Goal: Information Seeking & Learning: Learn about a topic

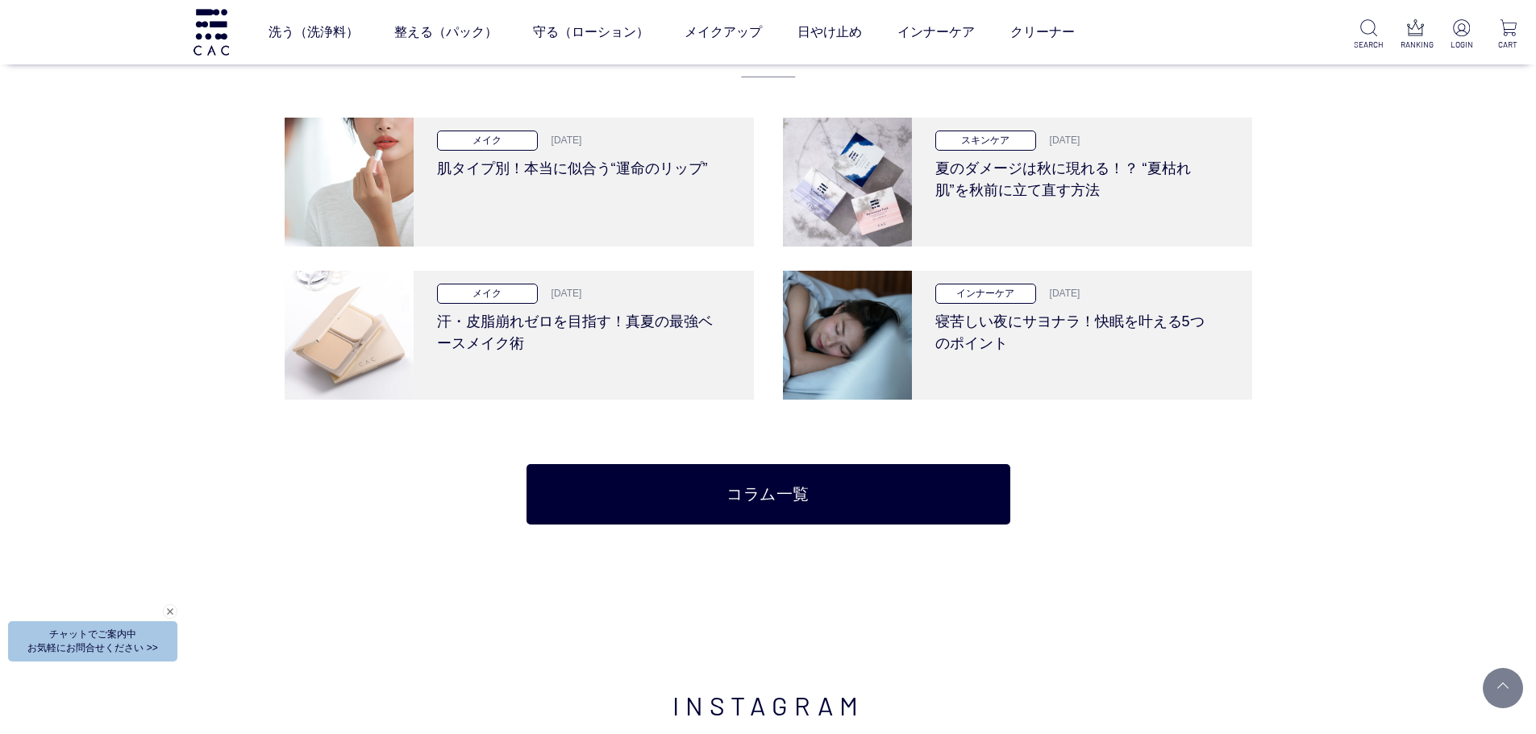
scroll to position [3466, 0]
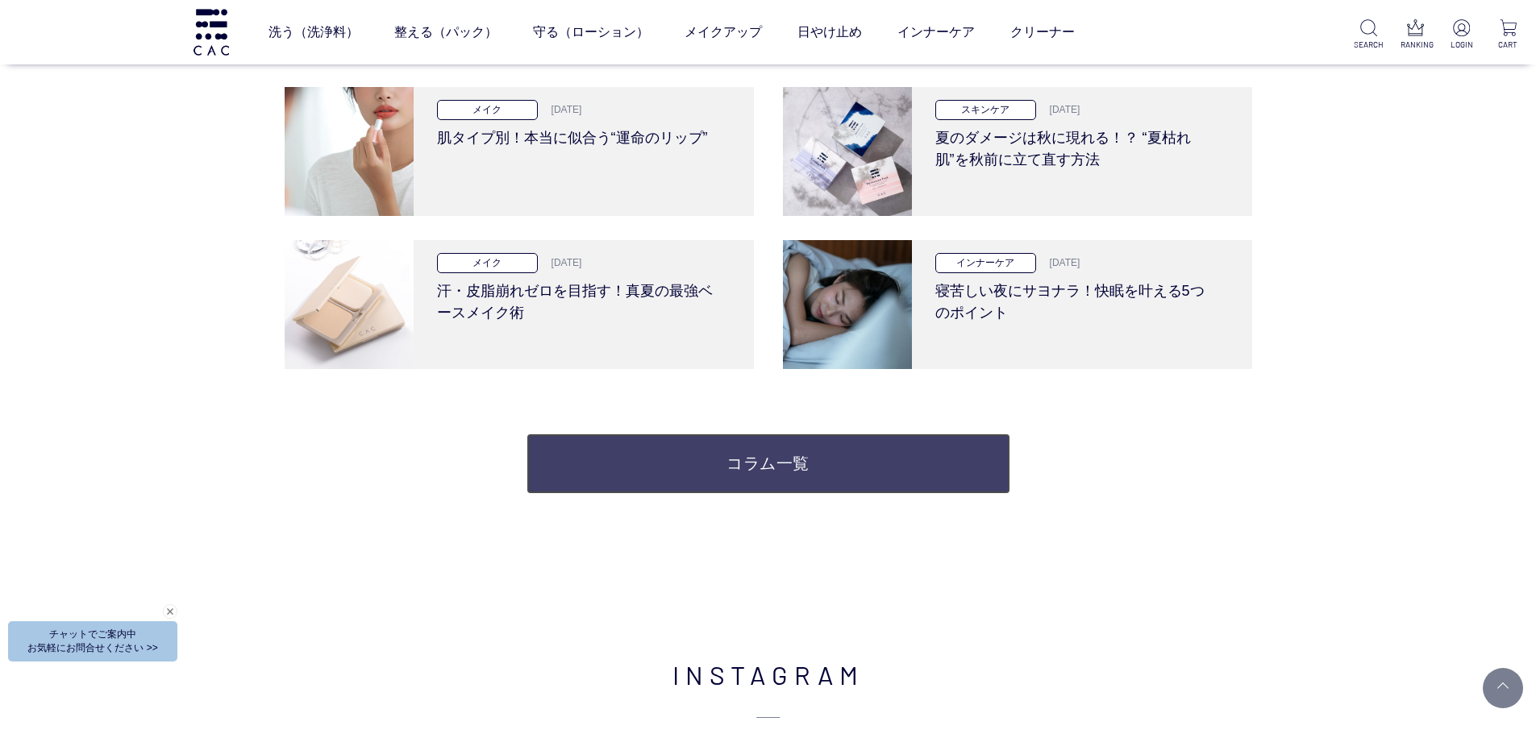
click at [724, 470] on link "コラム一覧" at bounding box center [768, 464] width 484 height 60
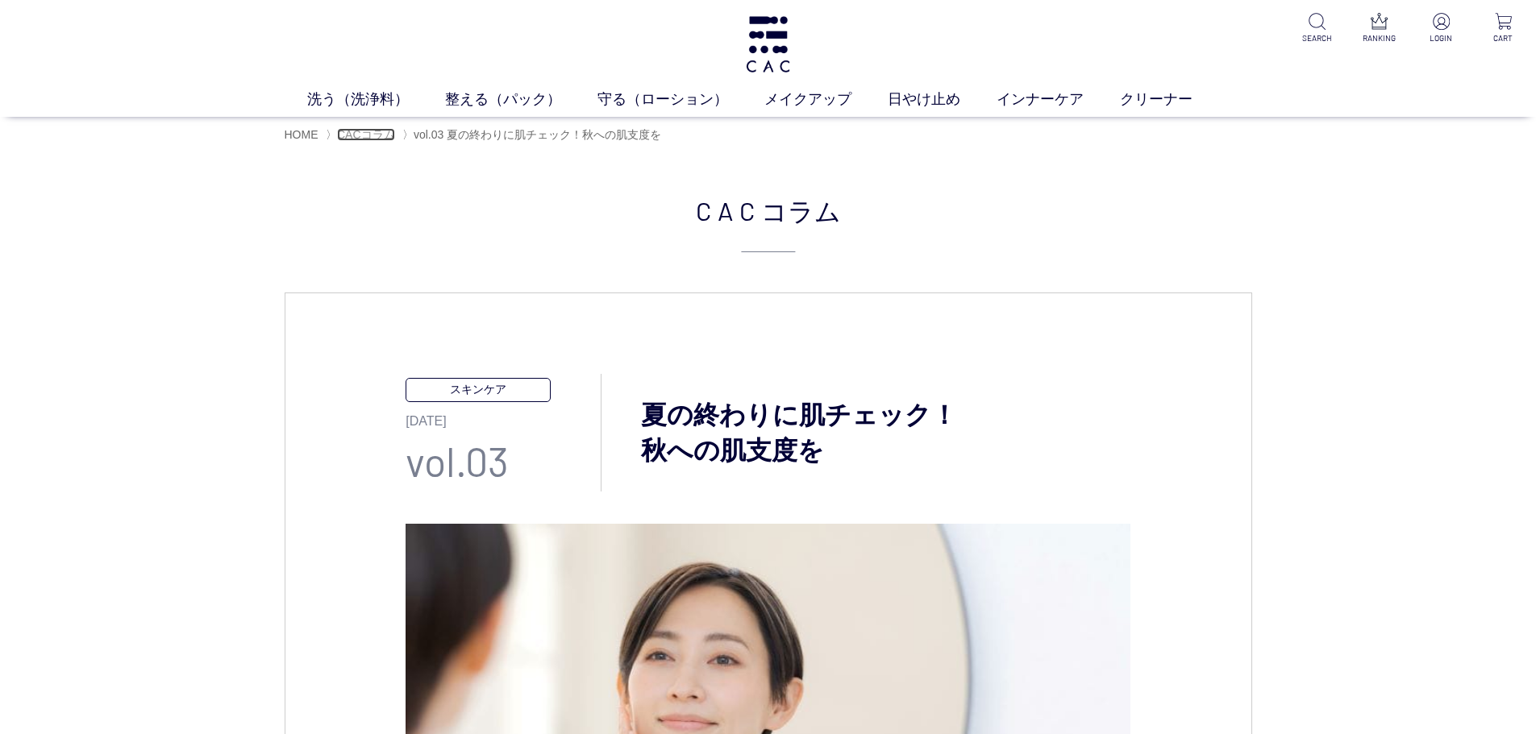
click at [359, 131] on span "CACコラム" at bounding box center [366, 134] width 58 height 13
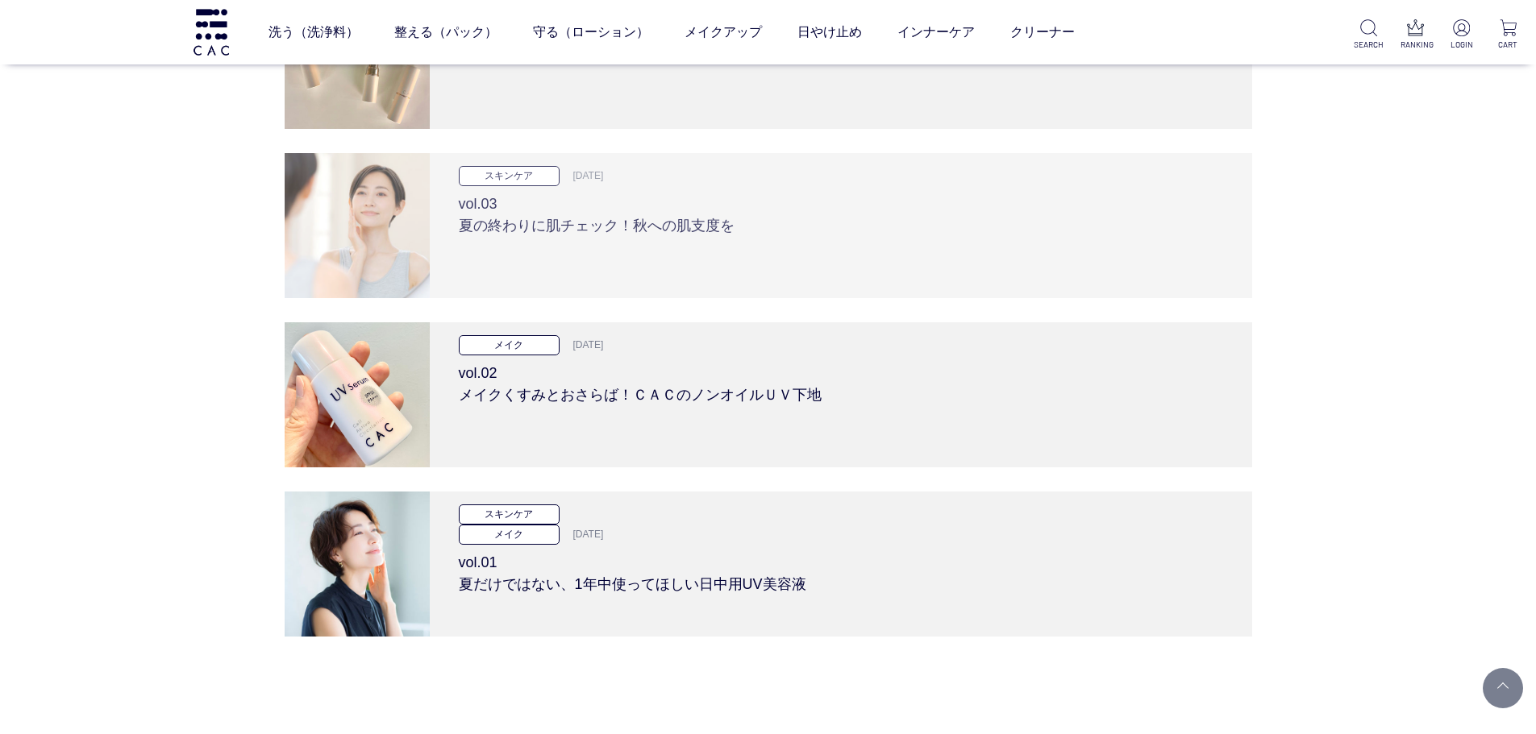
scroll to position [8061, 0]
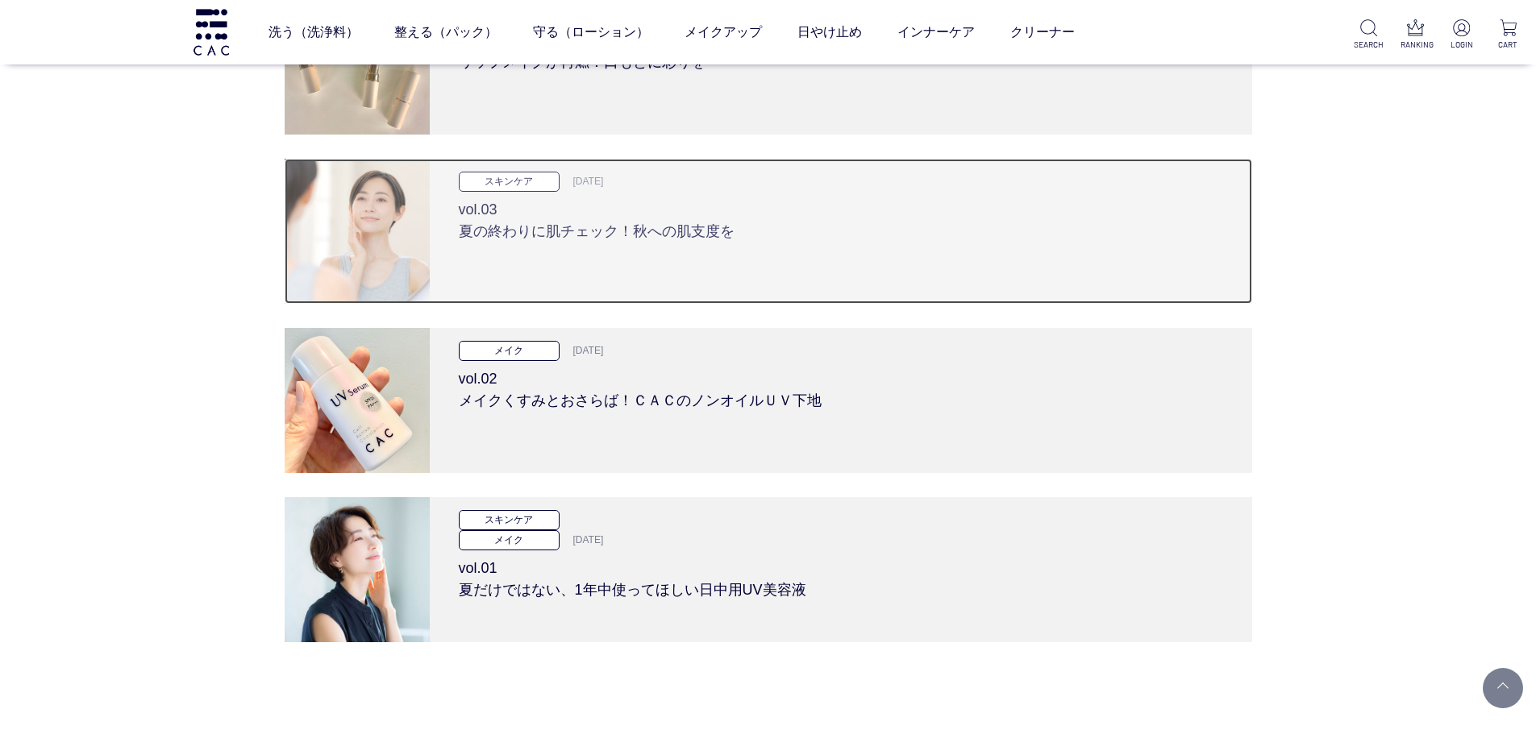
click at [589, 255] on div "スキンケア 2023.09.25 vol.03 夏の終わりに肌チェック！秋への肌支度を" at bounding box center [841, 231] width 822 height 145
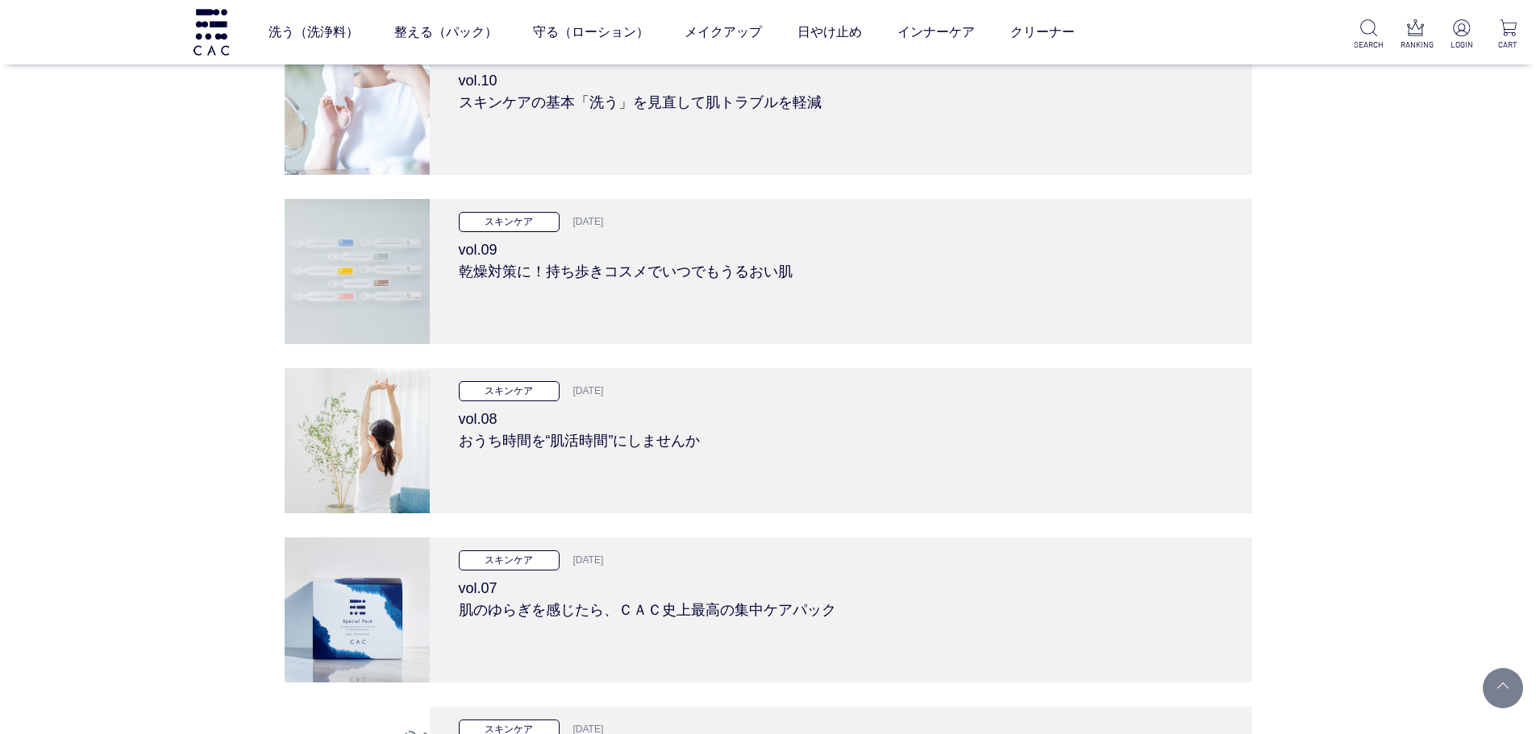
scroll to position [6852, 0]
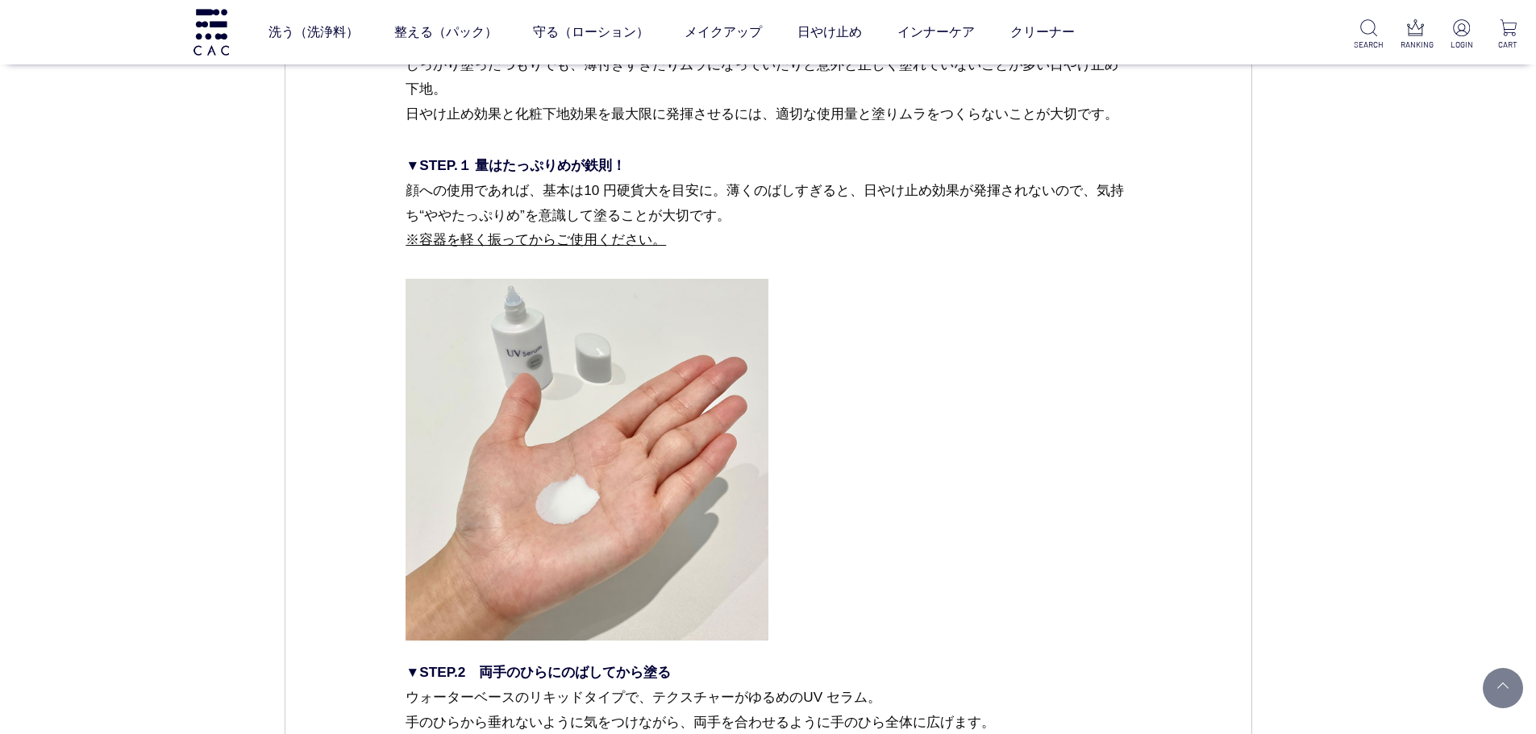
scroll to position [3144, 0]
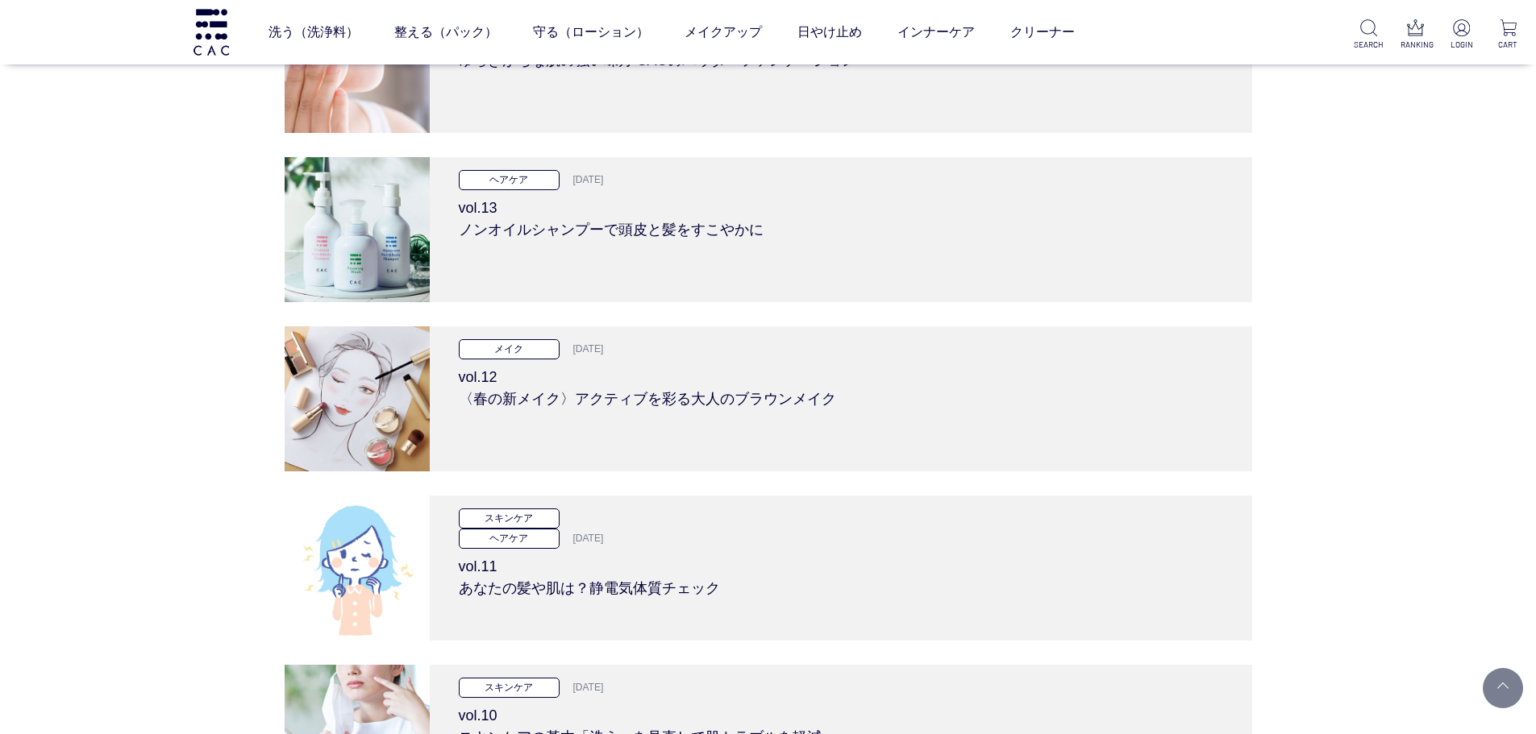
scroll to position [6368, 0]
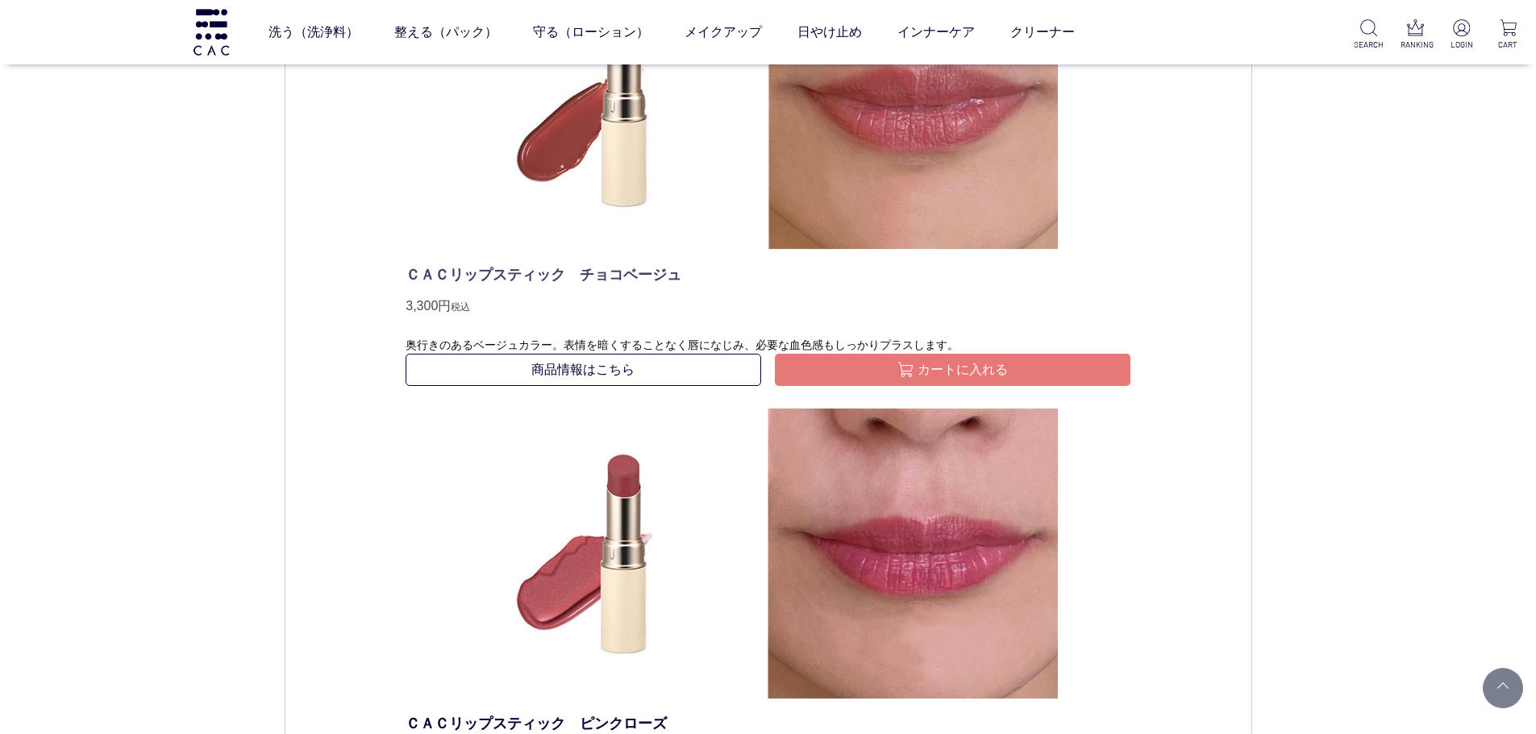
scroll to position [3225, 0]
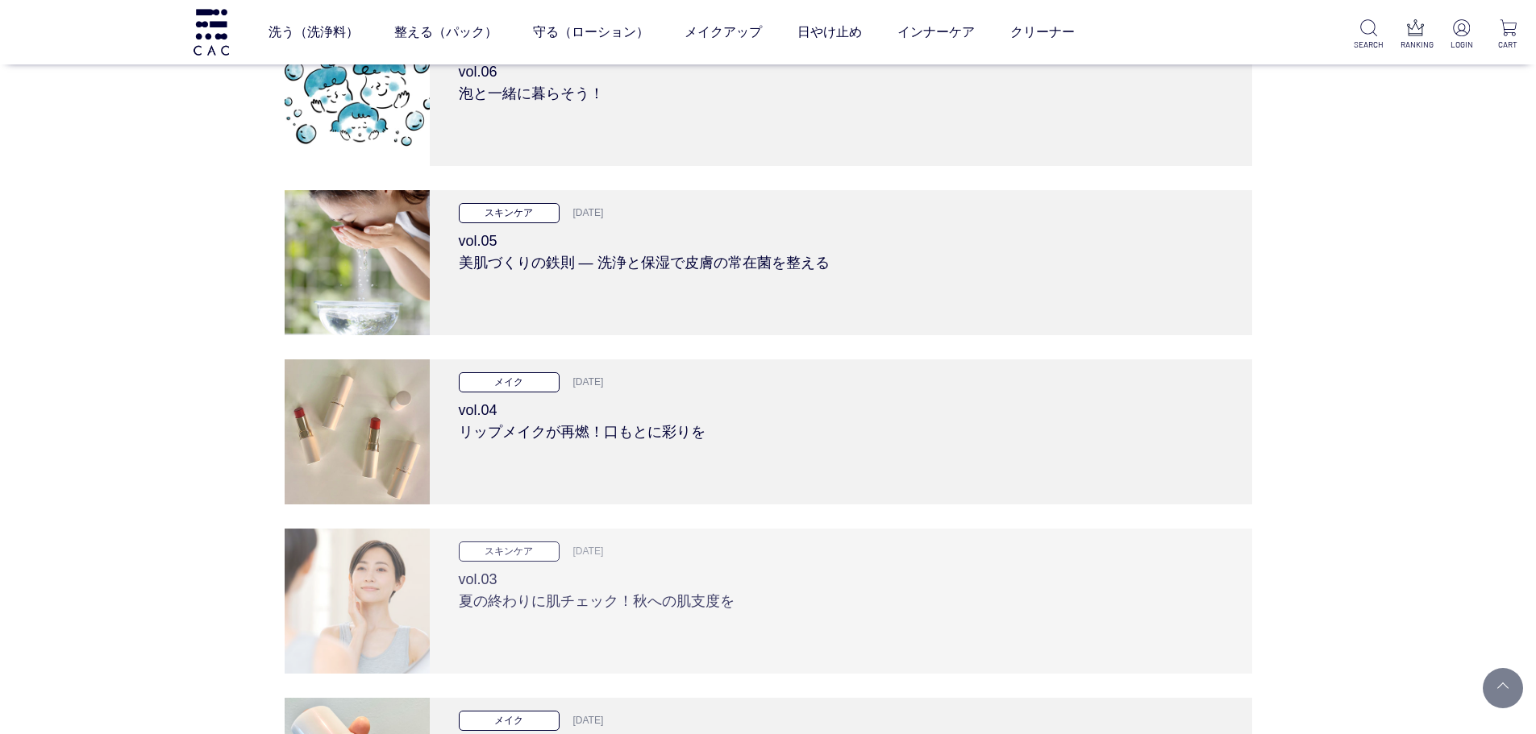
scroll to position [7820, 0]
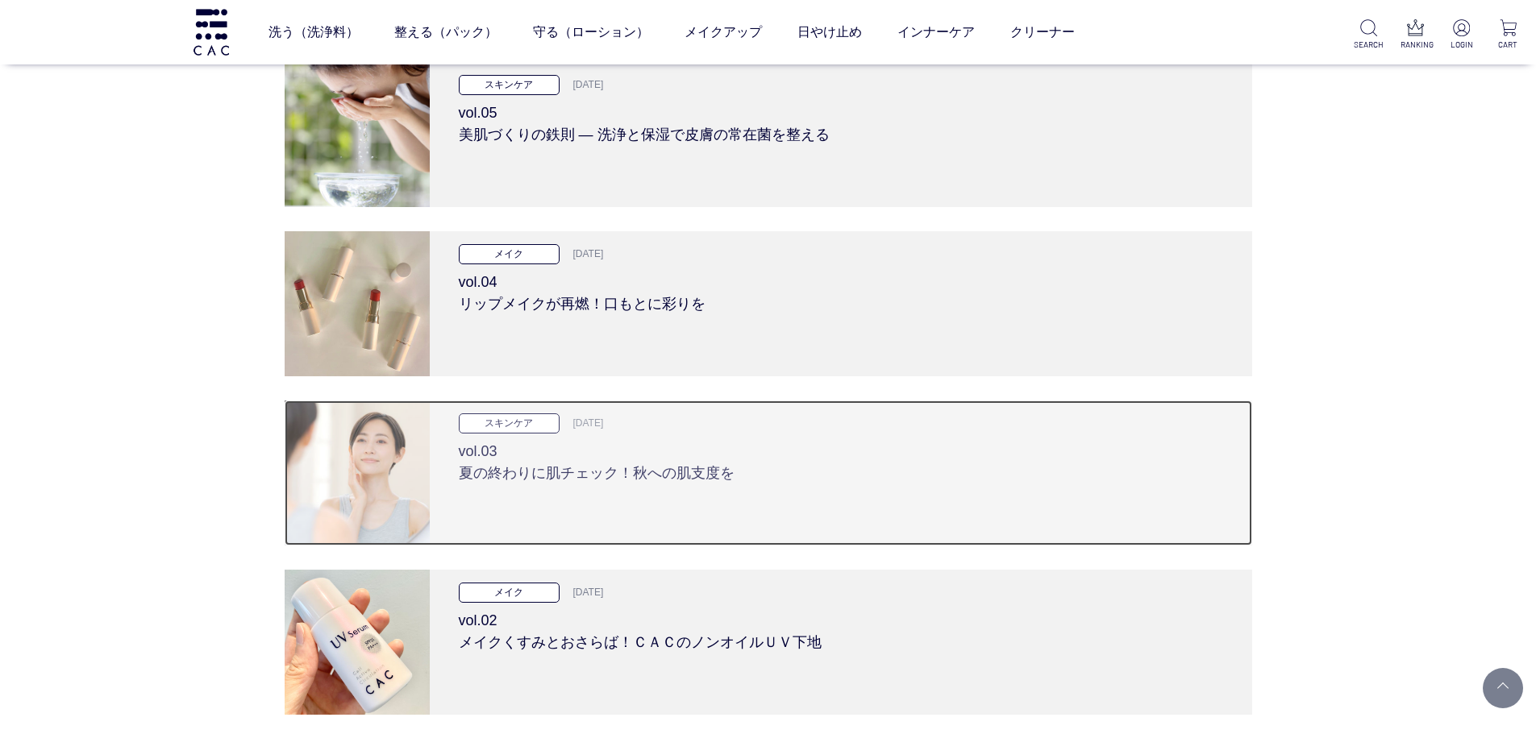
click at [576, 469] on h3 "vol.03 夏の終わりに肌チェック！秋への肌支度を" at bounding box center [841, 459] width 764 height 51
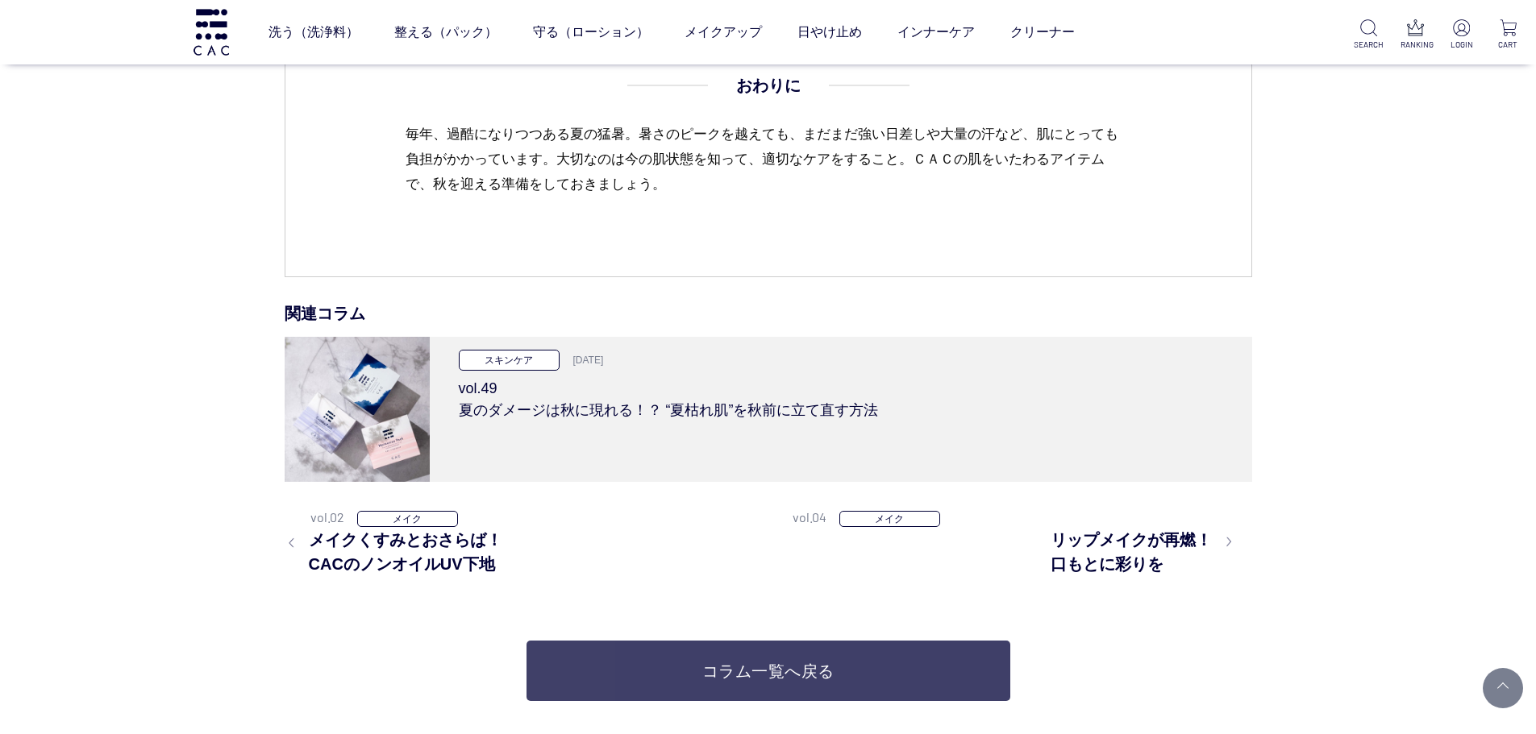
scroll to position [6288, 0]
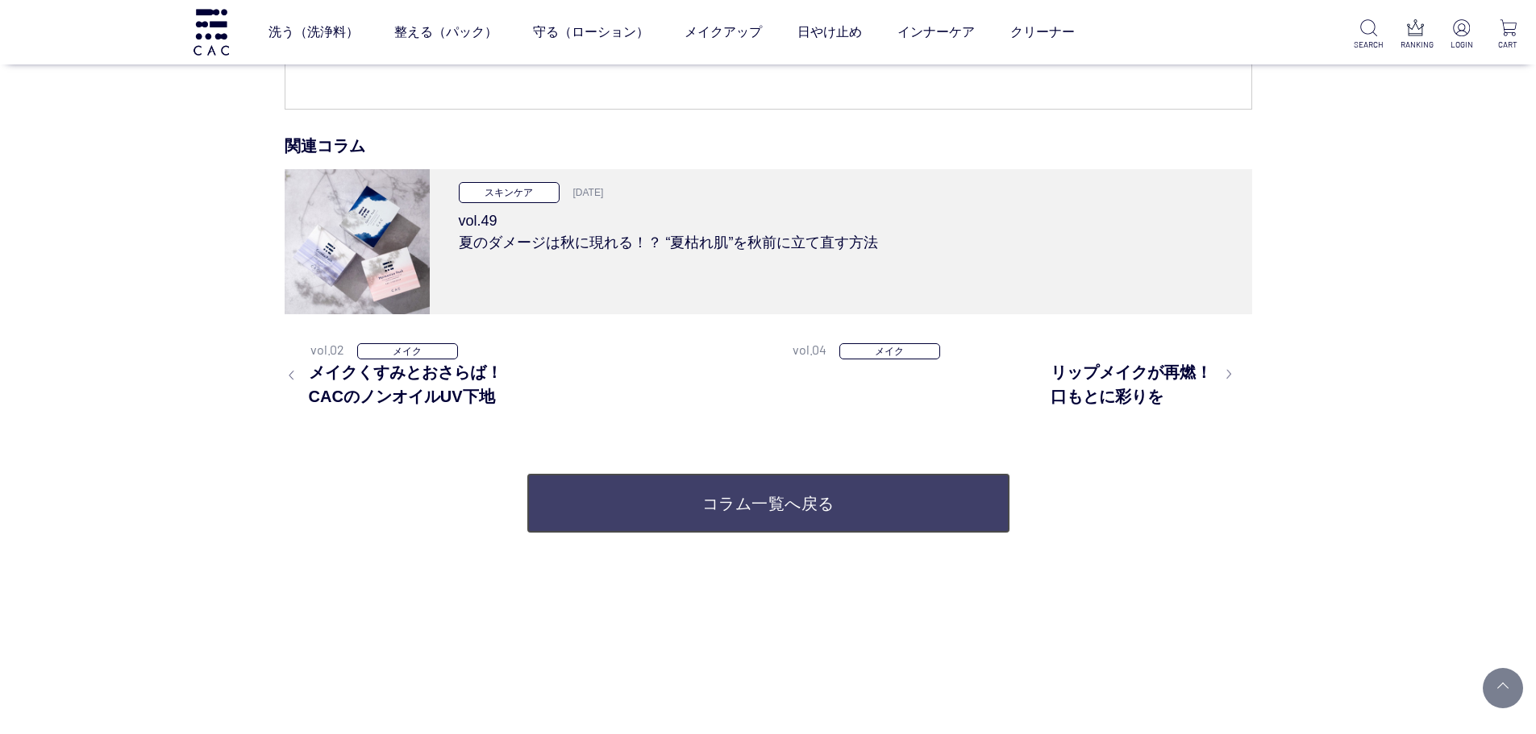
click at [777, 501] on link "コラム一覧へ戻る" at bounding box center [768, 503] width 484 height 60
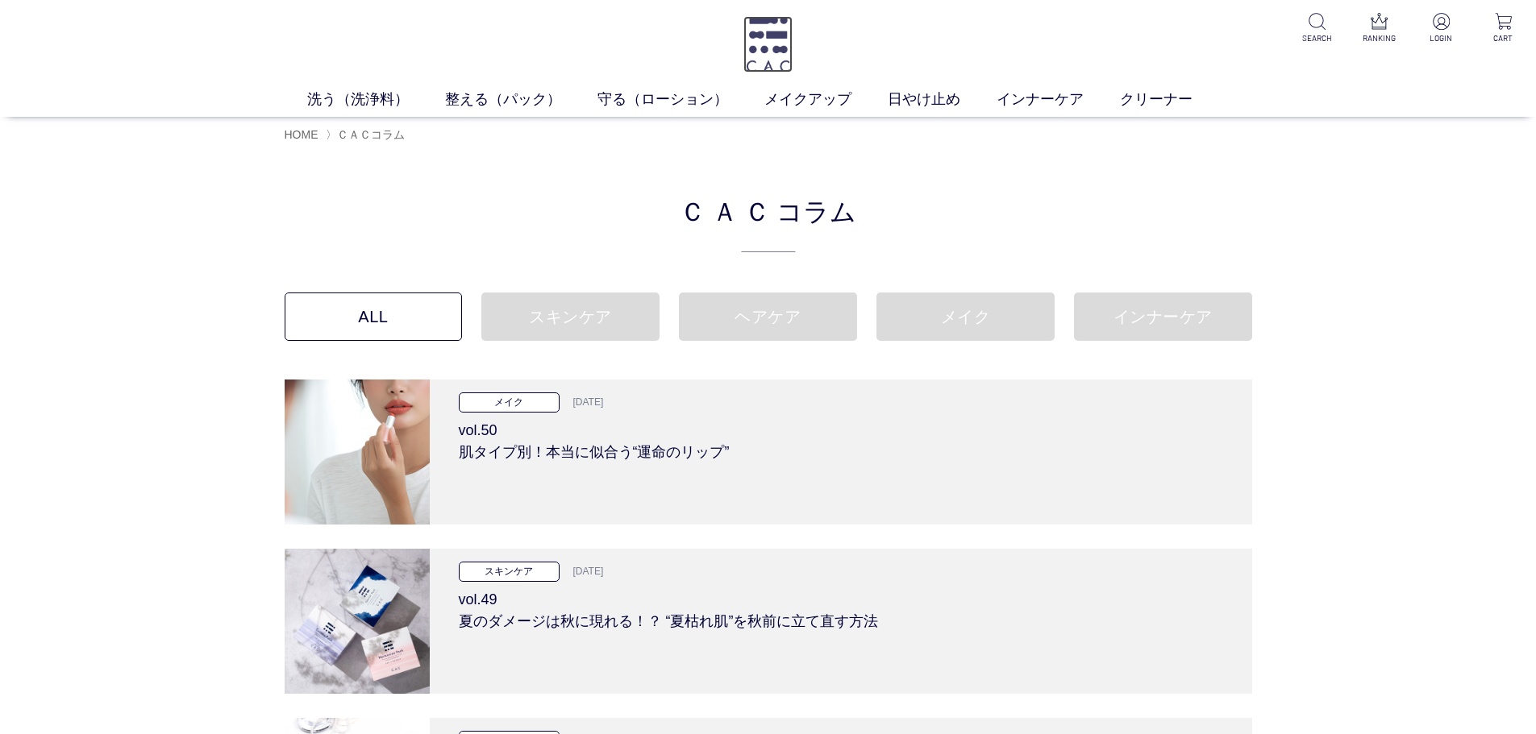
click at [753, 39] on img at bounding box center [767, 44] width 49 height 56
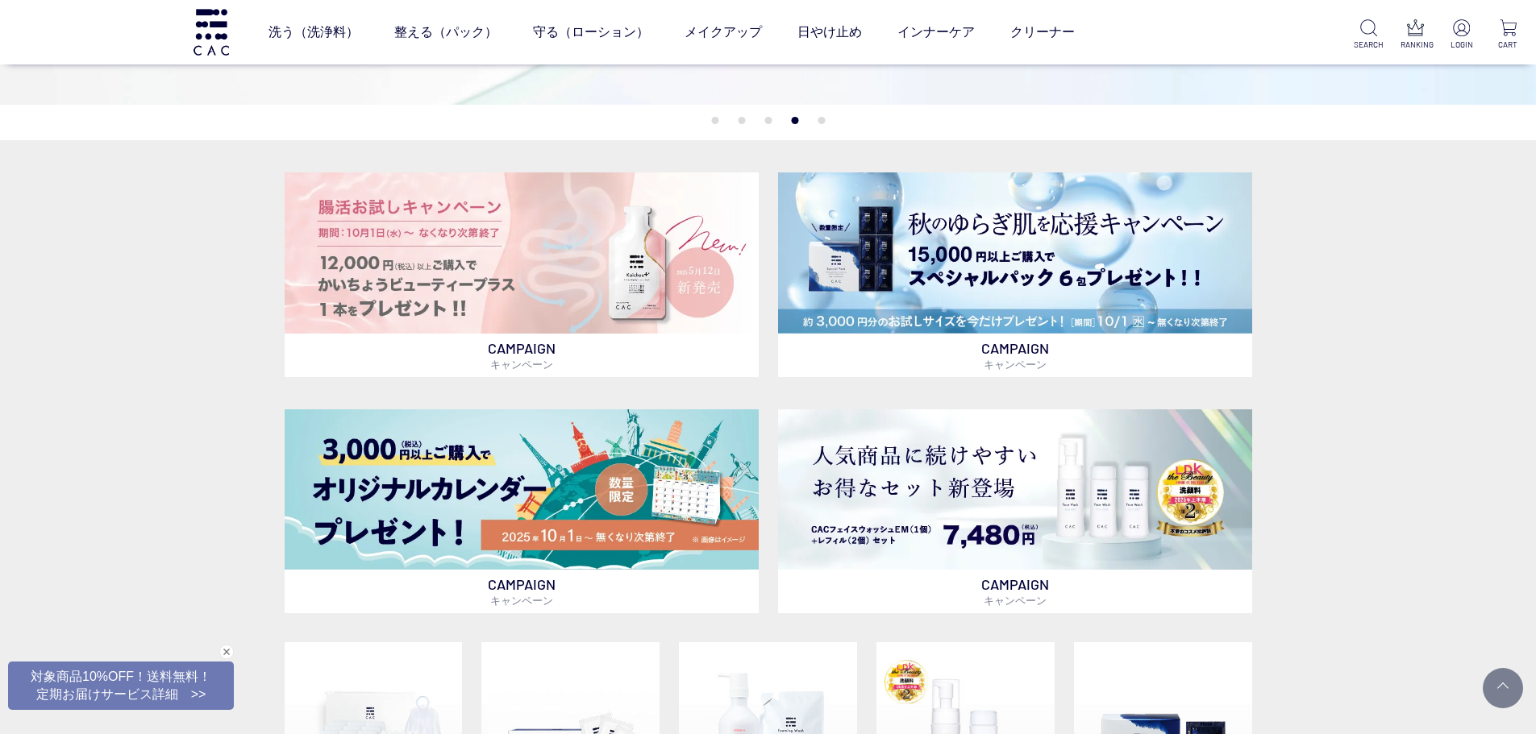
scroll to position [806, 0]
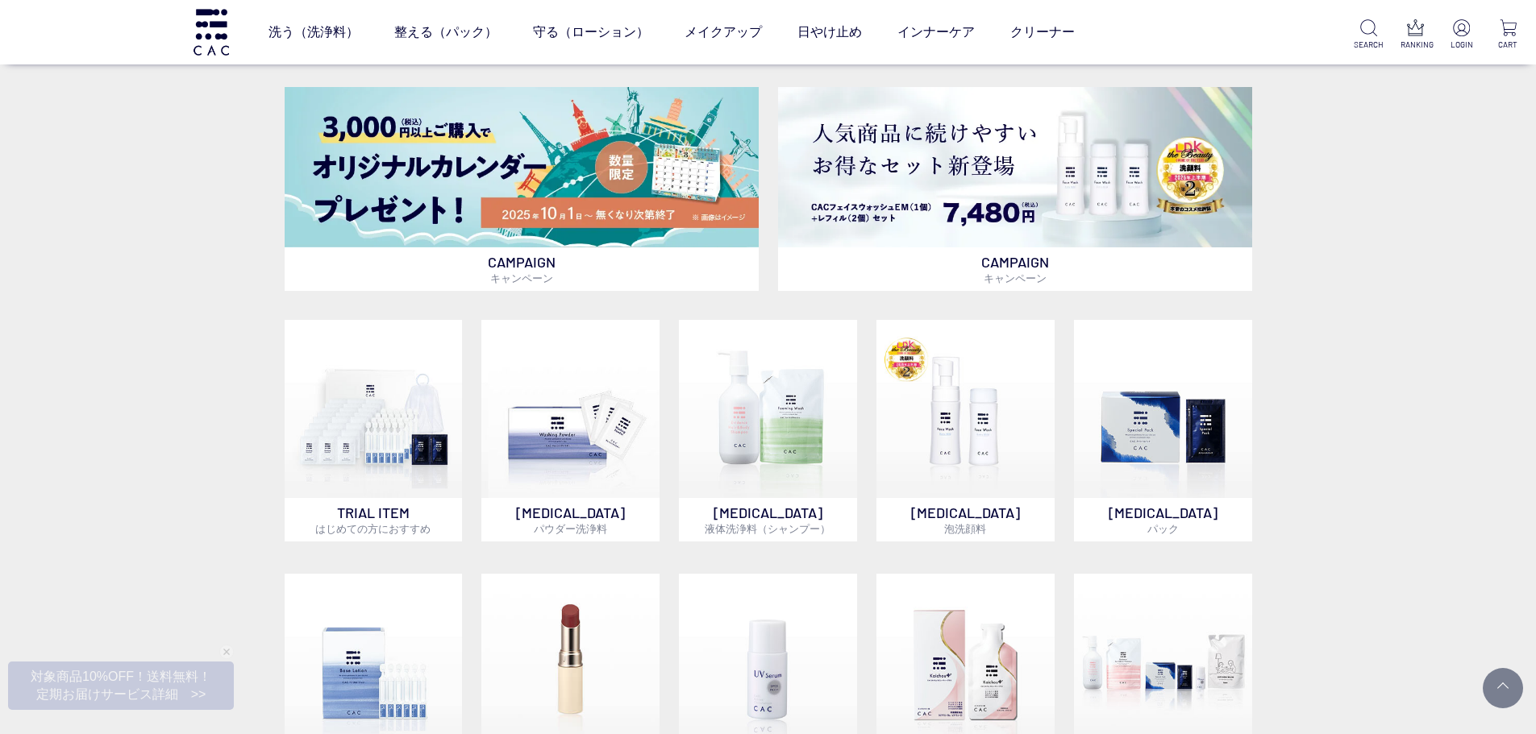
drag, startPoint x: 178, startPoint y: 370, endPoint x: 182, endPoint y: 122, distance: 248.3
click at [178, 367] on div "CAMPAIGN キャンペーン CAMPAIGN キャンペーン CAMPAIGN キャンペーン CAMPAIGN キャンペーン TRIAL ITEM はじめて…" at bounding box center [768, 347] width 1536 height 1058
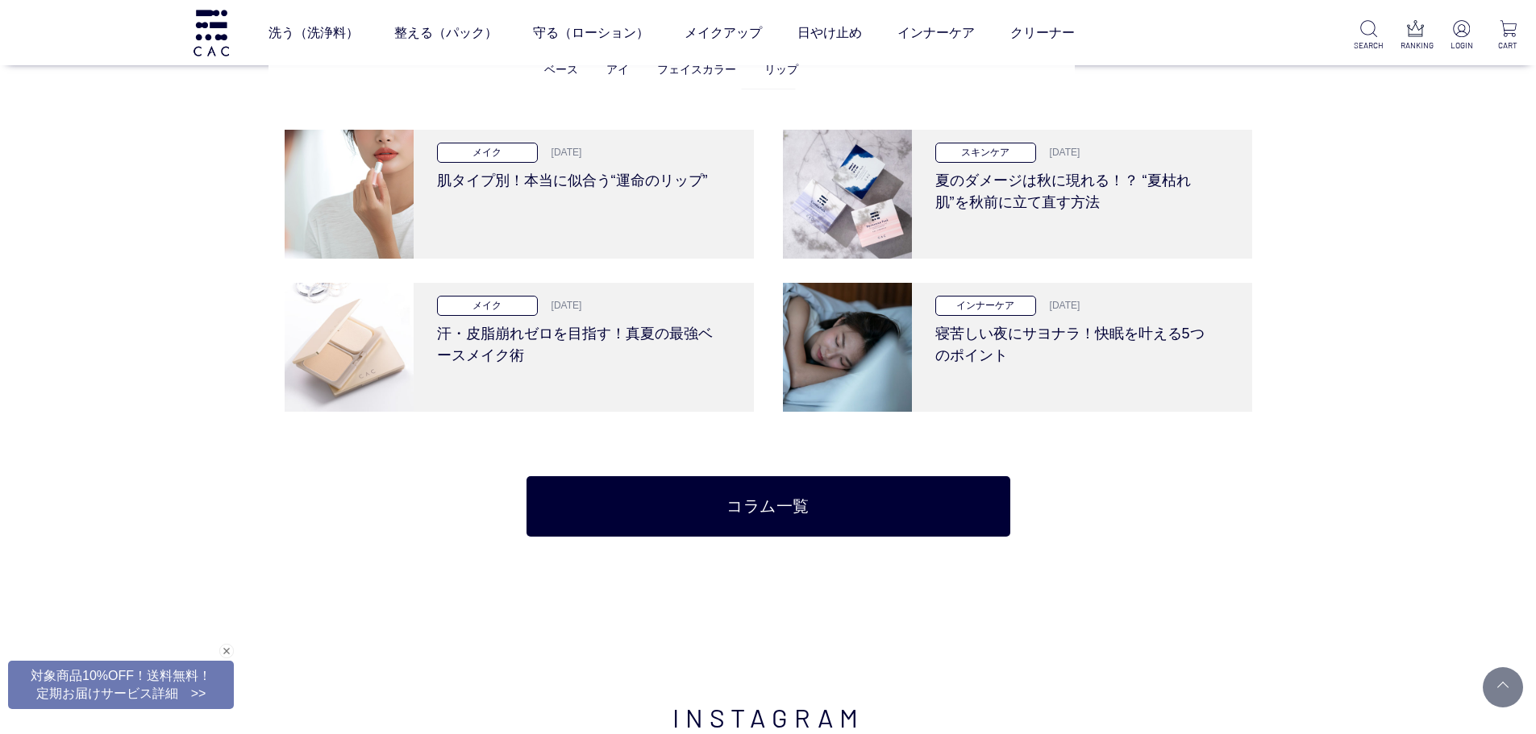
scroll to position [3547, 0]
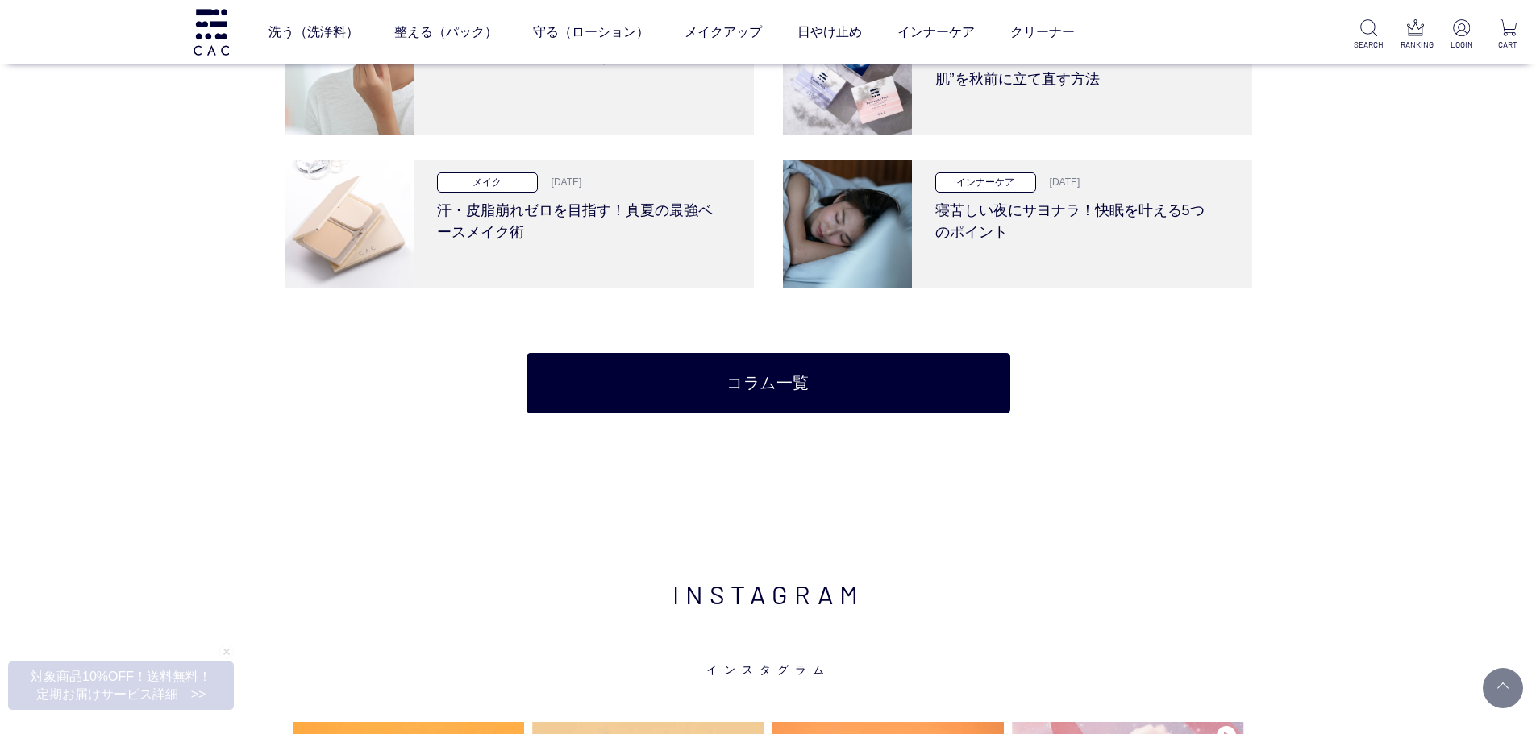
drag, startPoint x: 131, startPoint y: 153, endPoint x: 104, endPoint y: 173, distance: 34.0
click at [130, 155] on div "CAC コラム メイク [DATE] 肌タイプ別！本当に似合う“運命のリップ” スキンケア [DATE] 夏のダメージは秋に現れる！？ “夏枯れ肌”を秋前に立…" at bounding box center [768, 158] width 1536 height 671
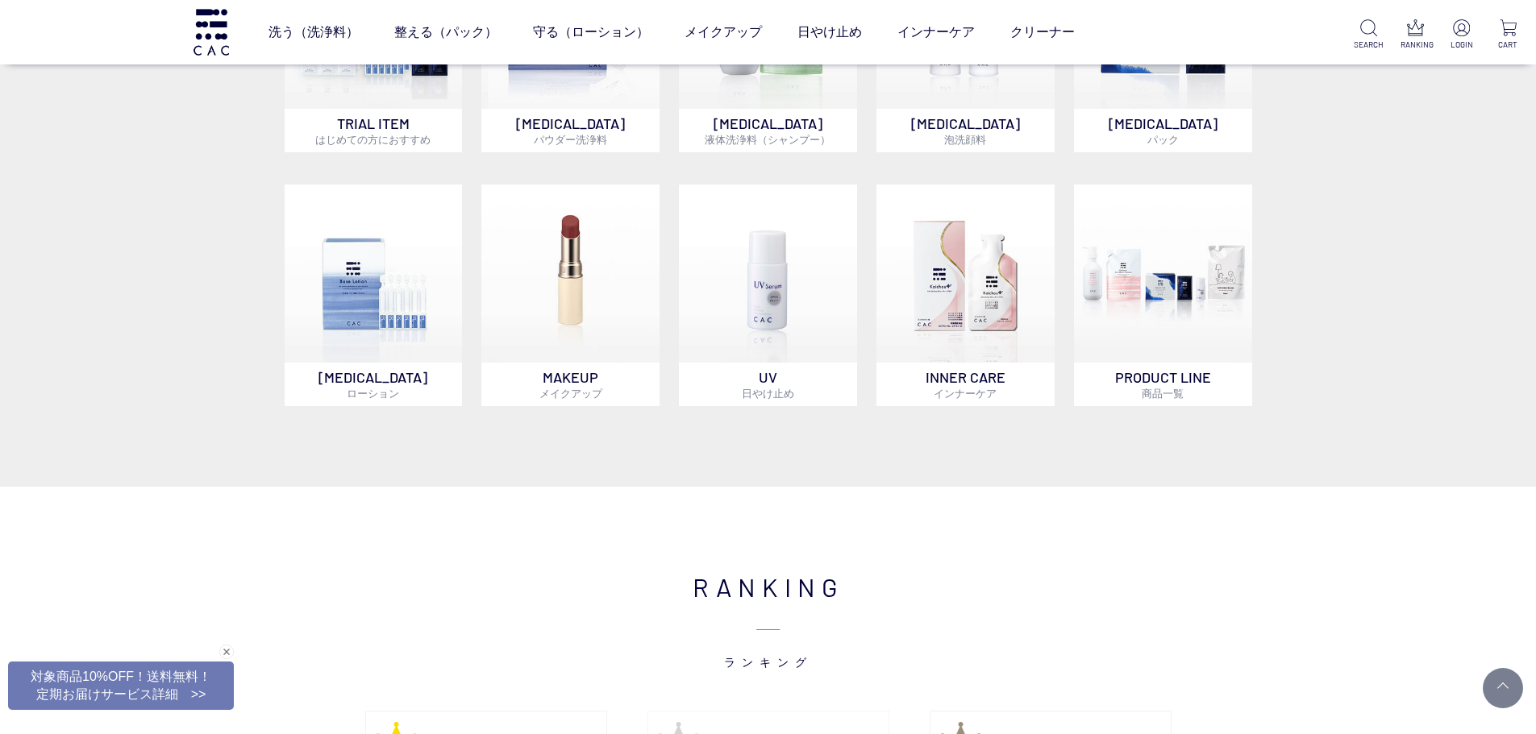
scroll to position [1290, 0]
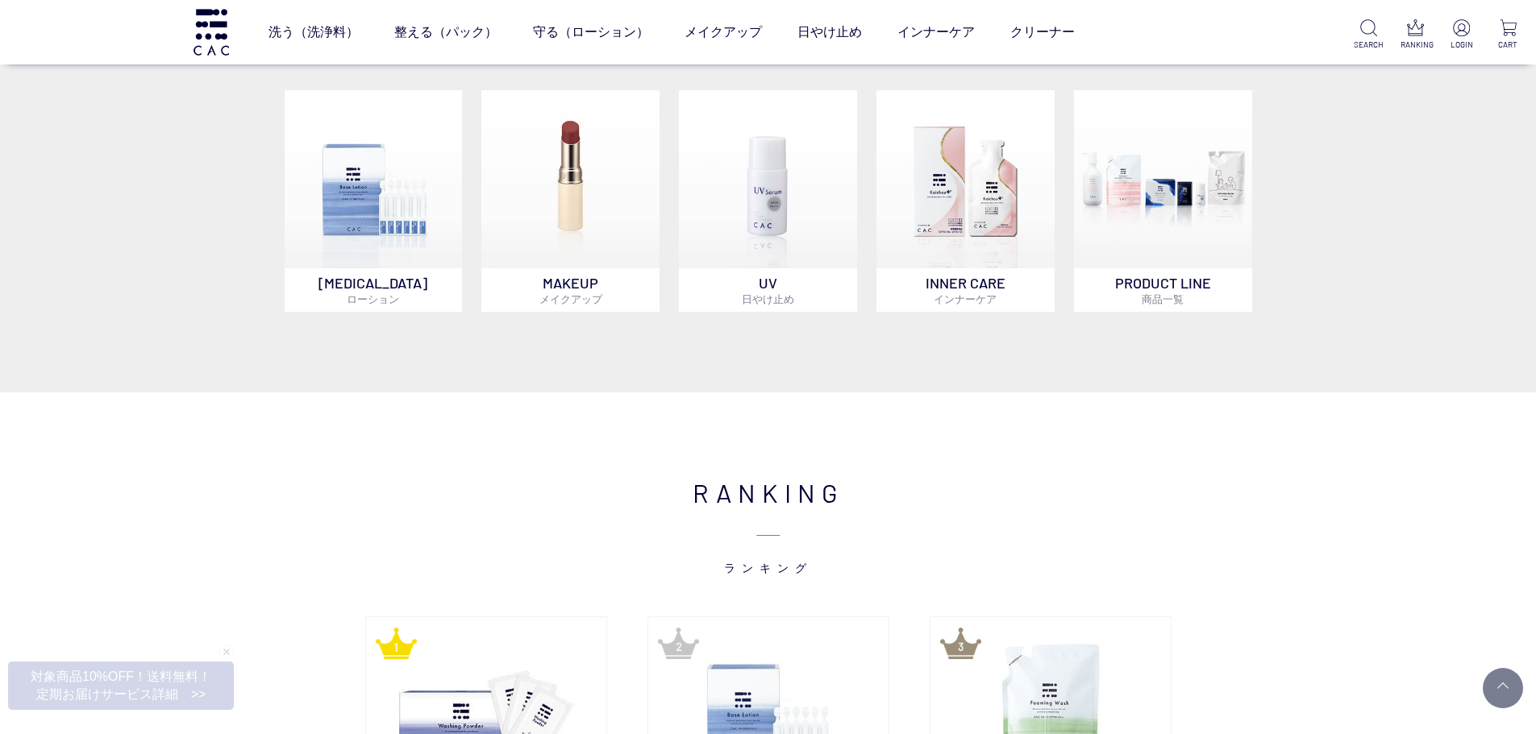
click at [247, 410] on div "RANKING ランキング Previous 液体洗浄料 ＣＡＣ フォーミングウォッシュ 2,200円 税込 カートに入れる パウダー洗浄料 ＣＡＣ クラシッ…" at bounding box center [768, 732] width 1536 height 678
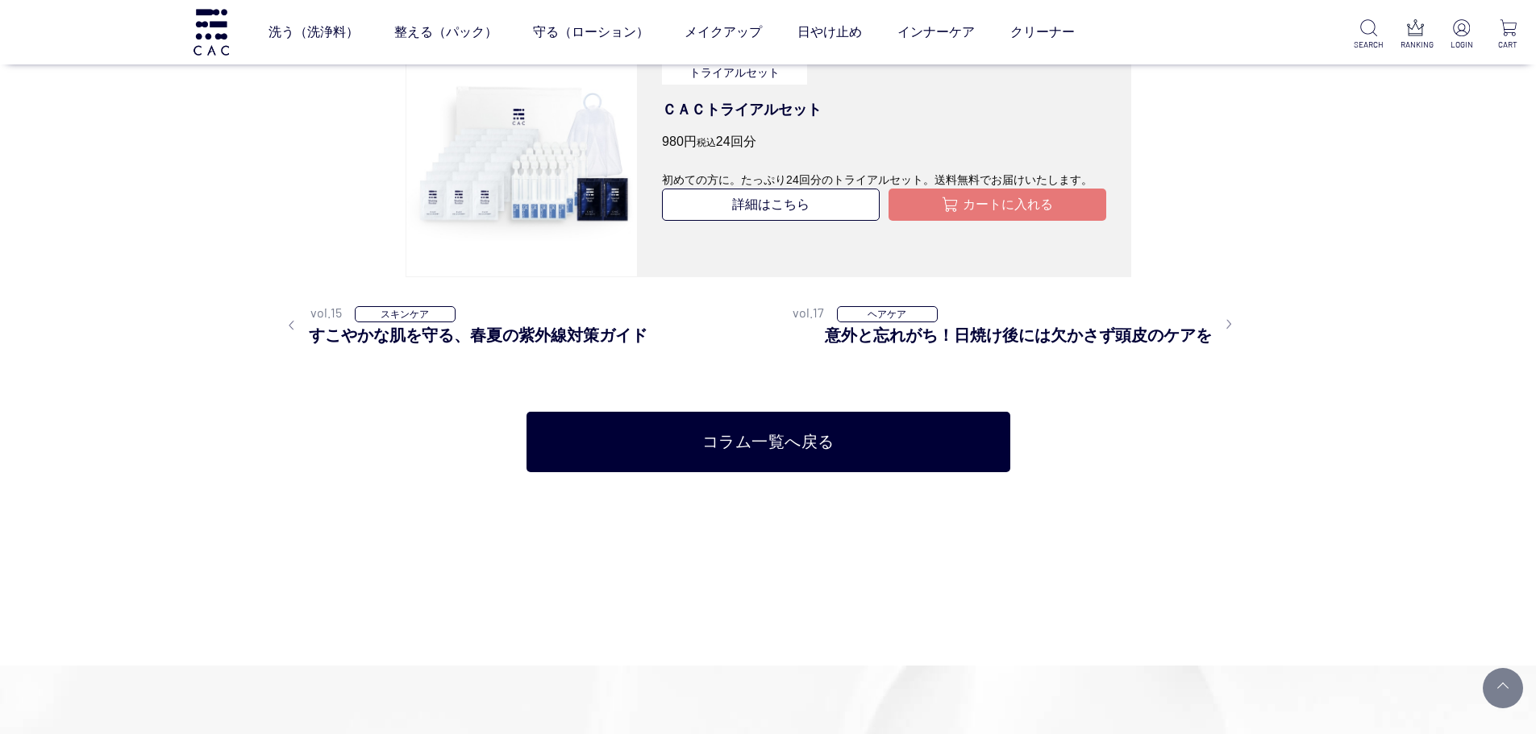
scroll to position [5147, 0]
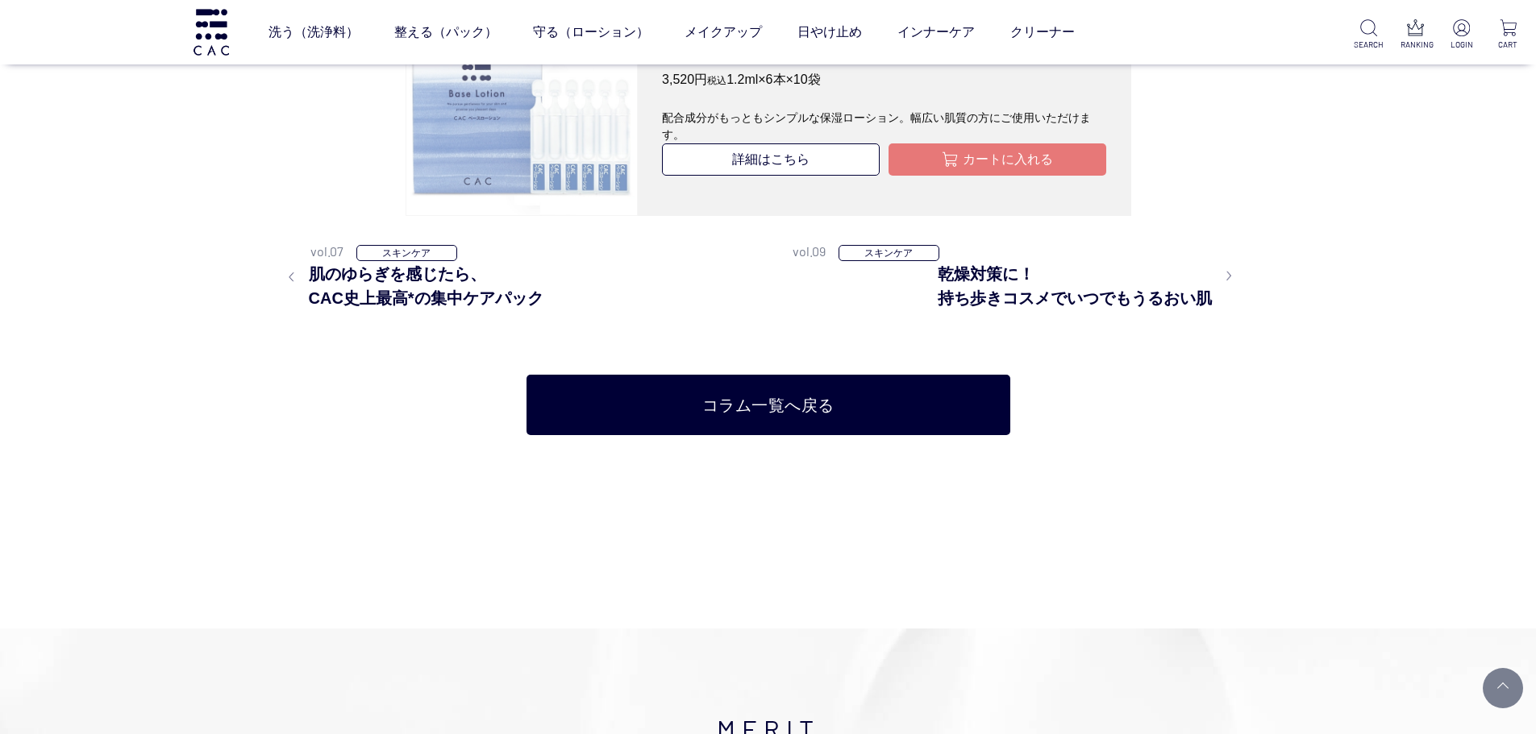
scroll to position [4111, 0]
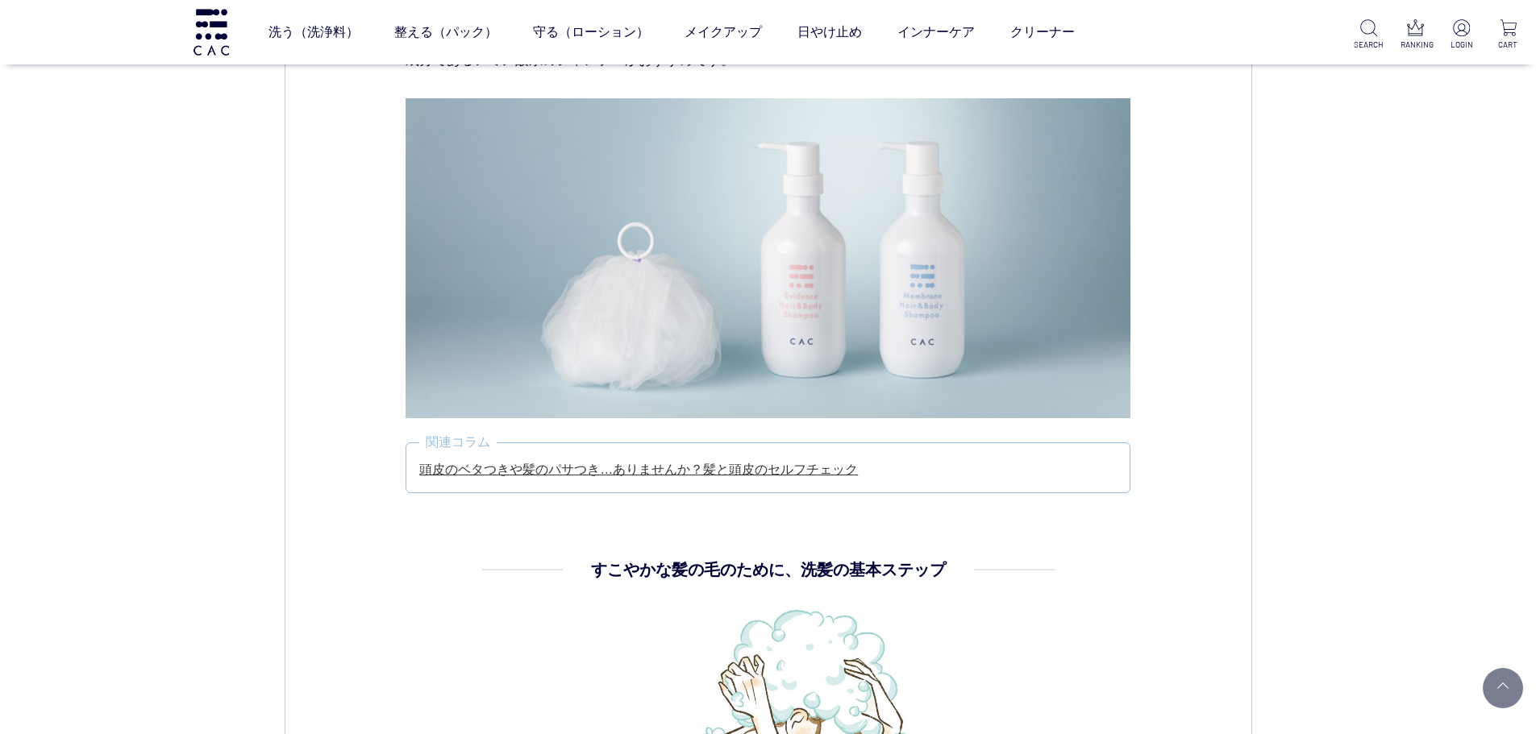
scroll to position [1451, 0]
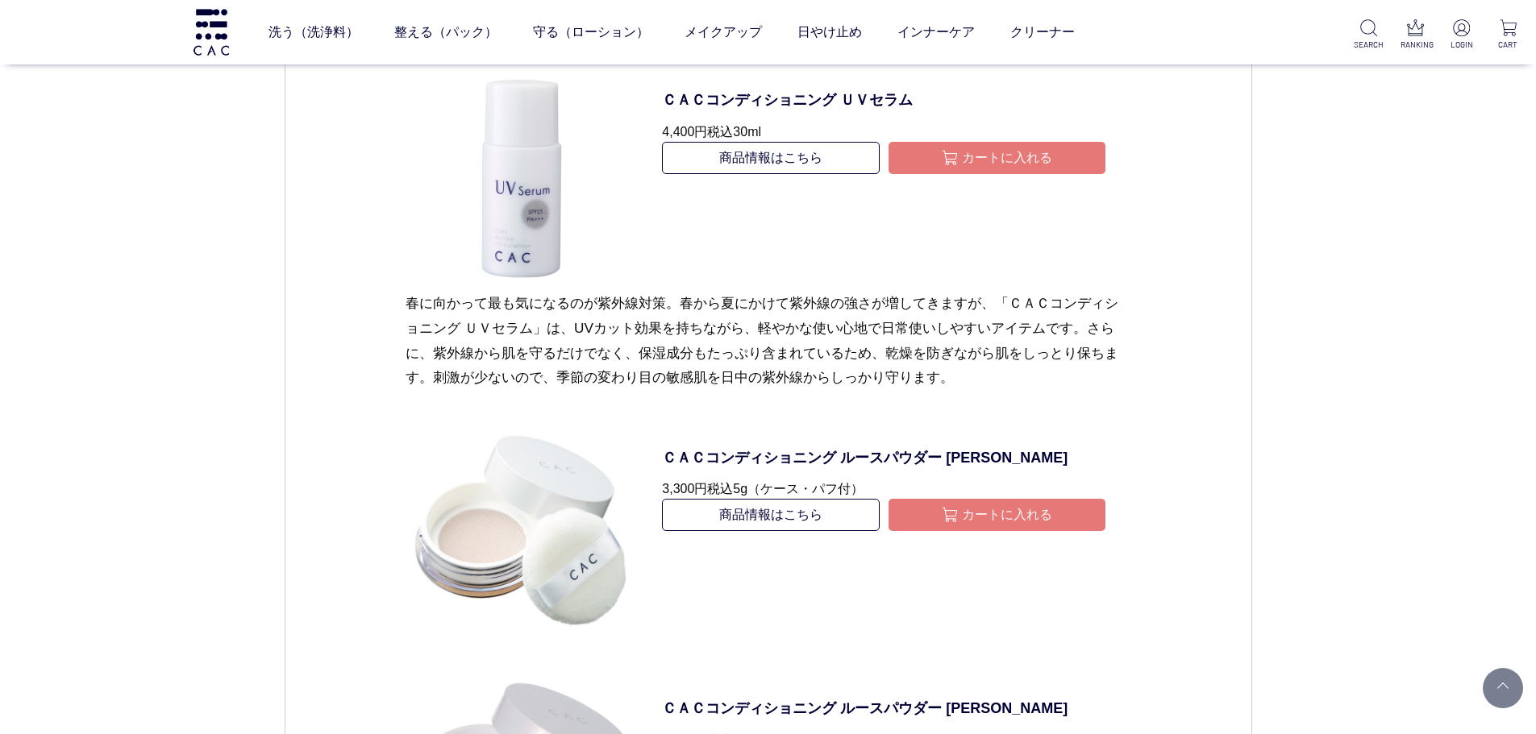
scroll to position [1774, 0]
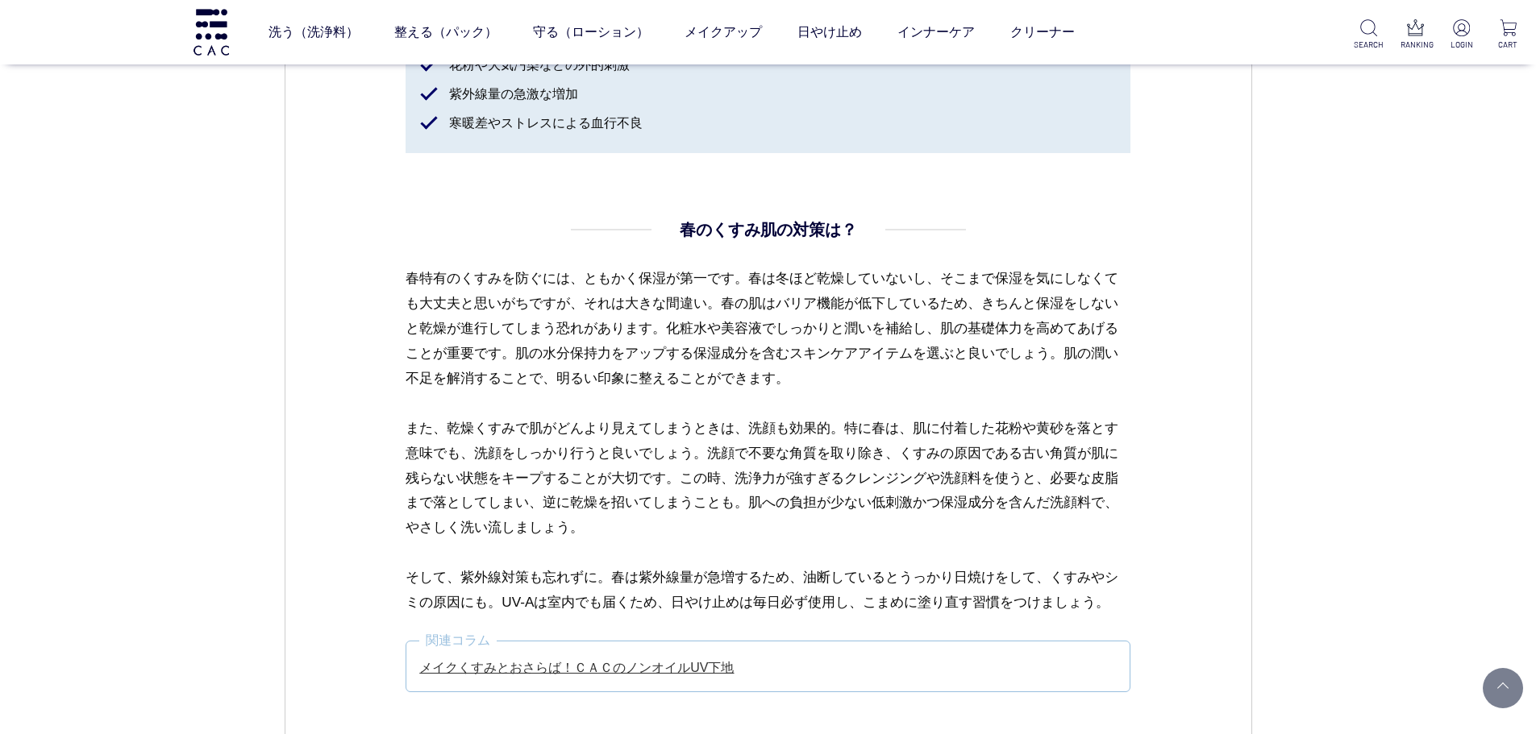
scroll to position [3305, 0]
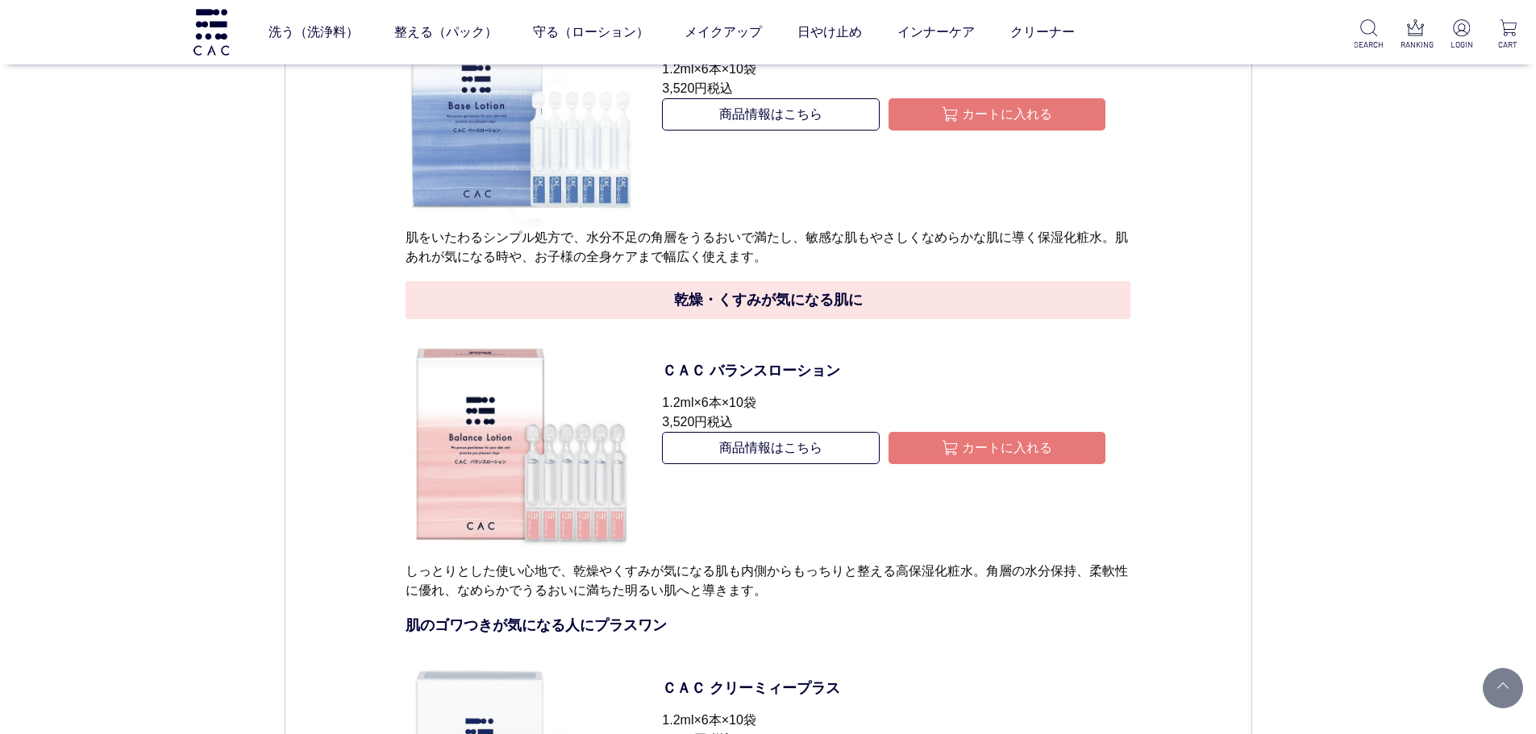
scroll to position [6610, 0]
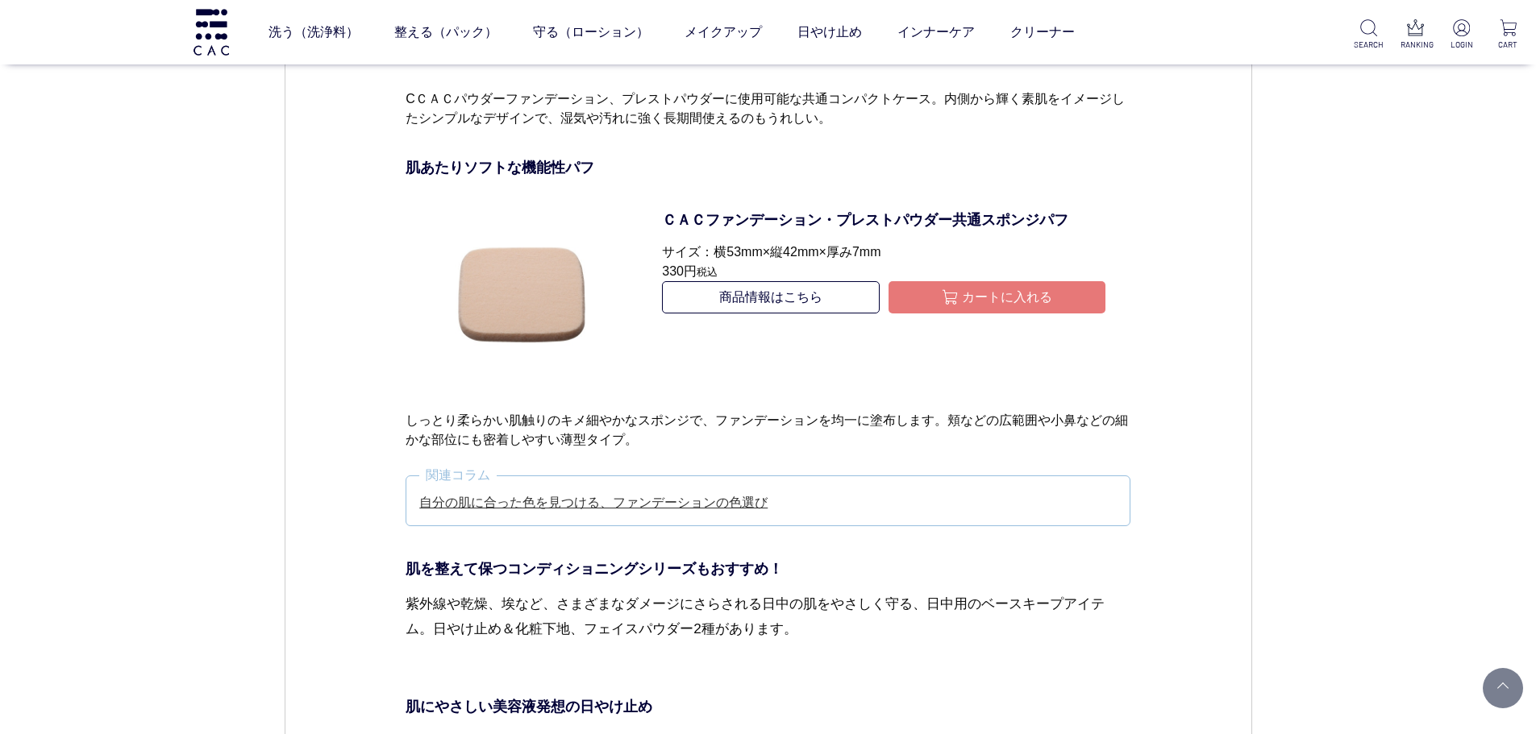
scroll to position [7497, 0]
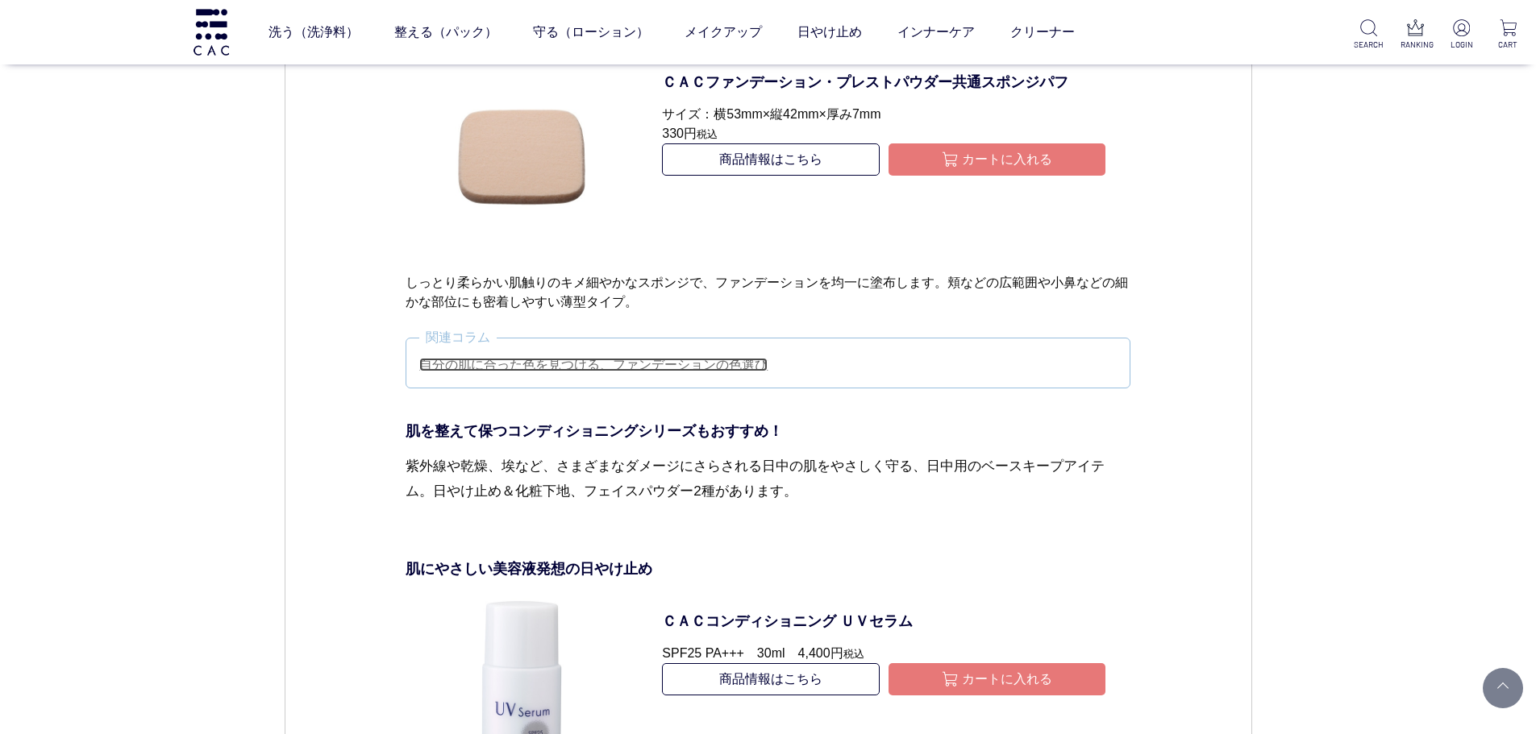
click at [658, 369] on link "自分の肌に合った色を見つける、ファンデーションの色選び" at bounding box center [593, 365] width 348 height 14
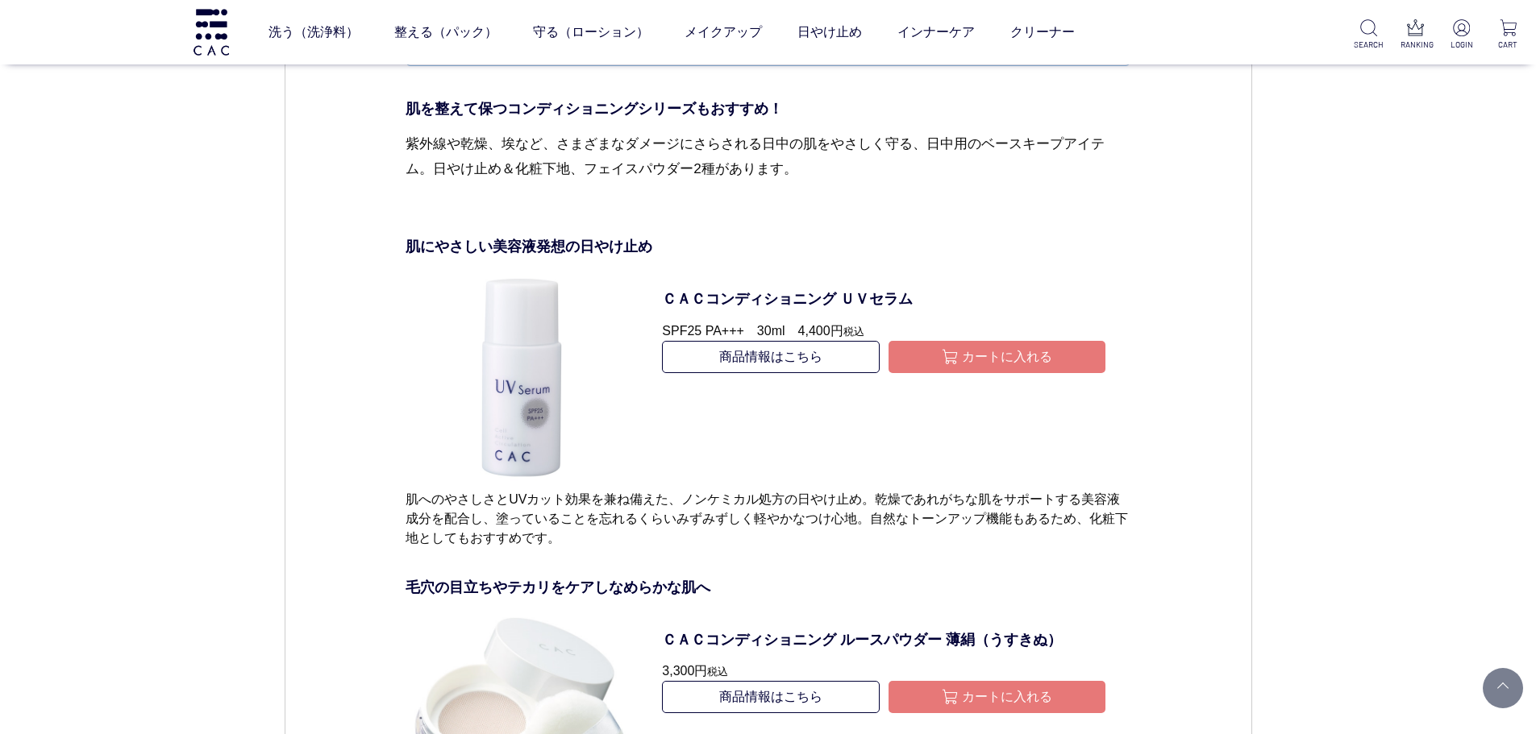
scroll to position [8223, 0]
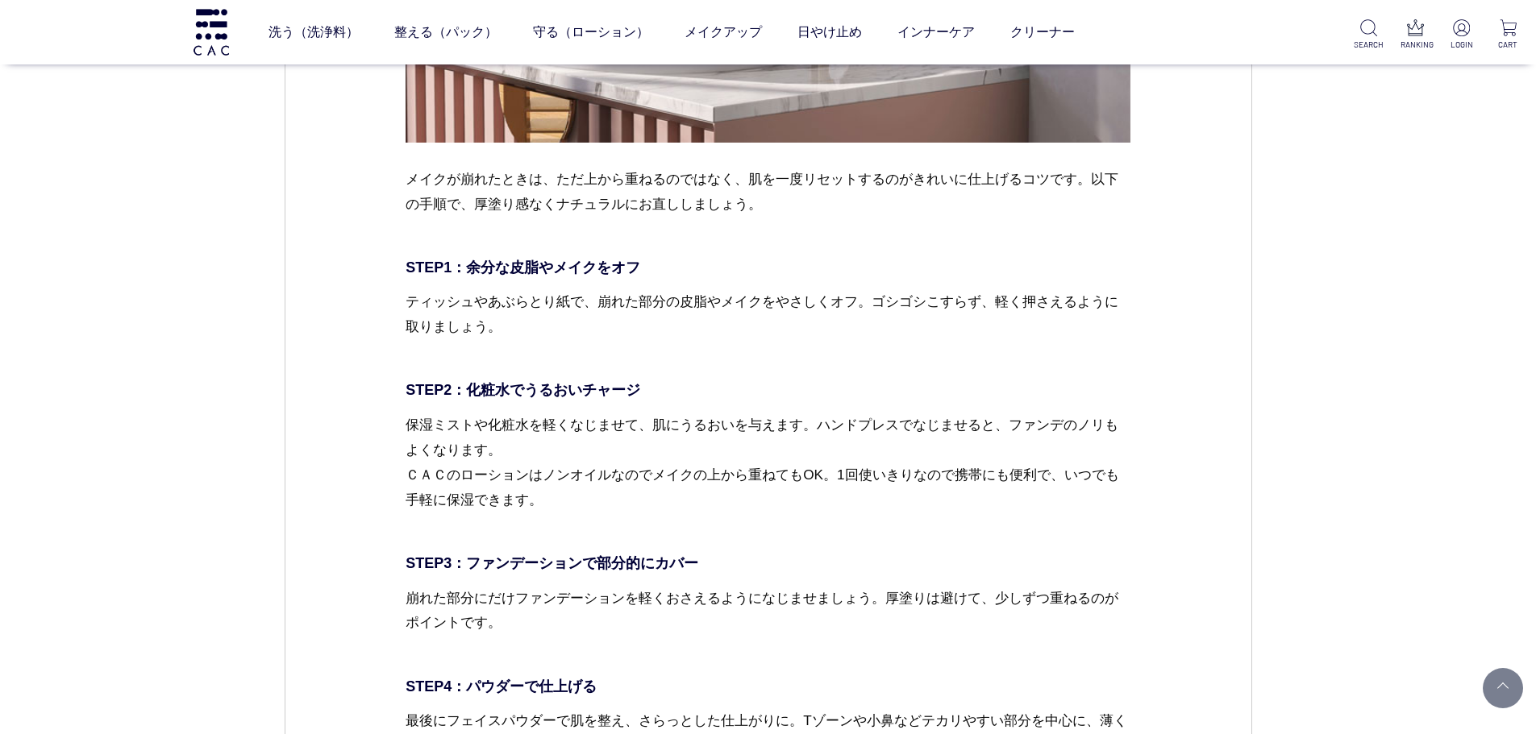
scroll to position [5079, 0]
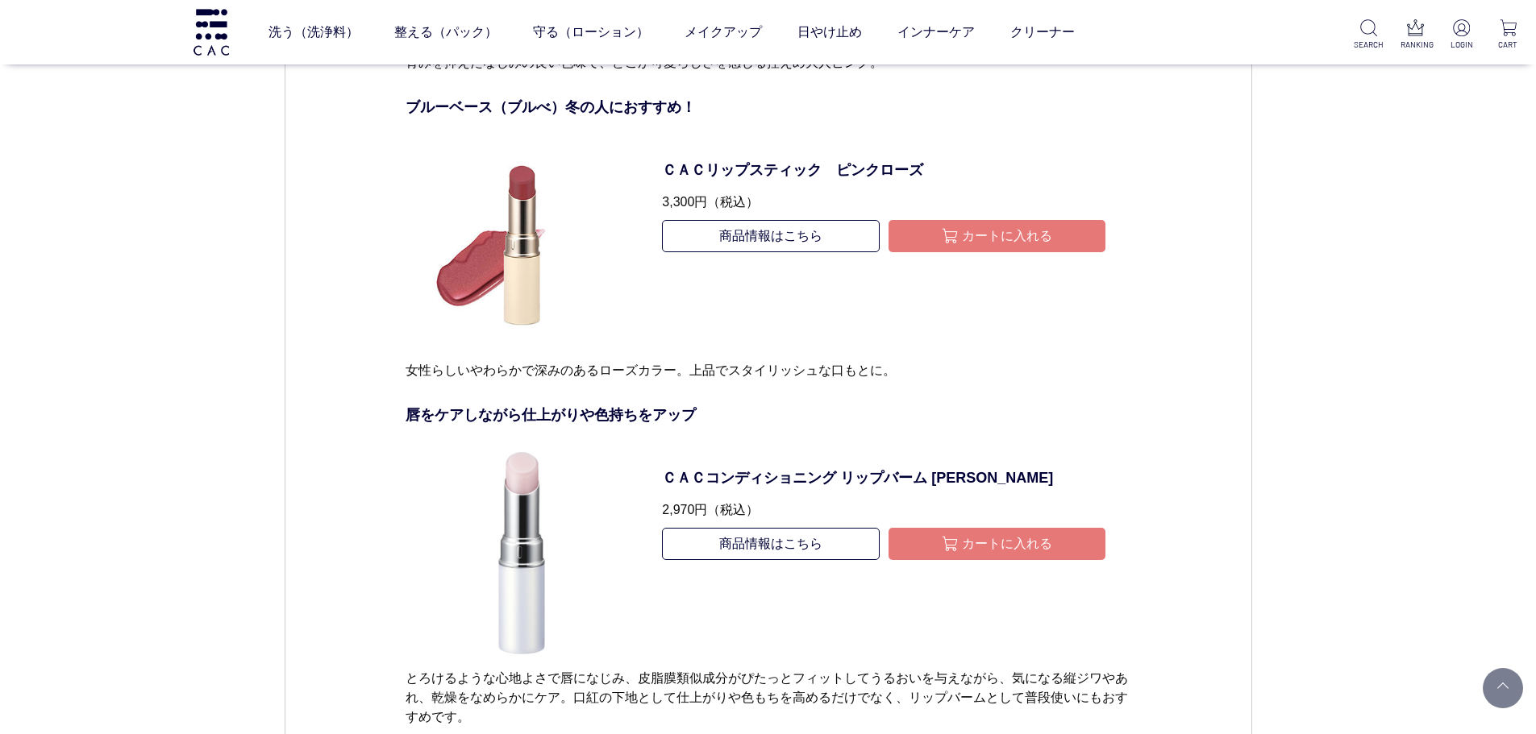
scroll to position [9996, 0]
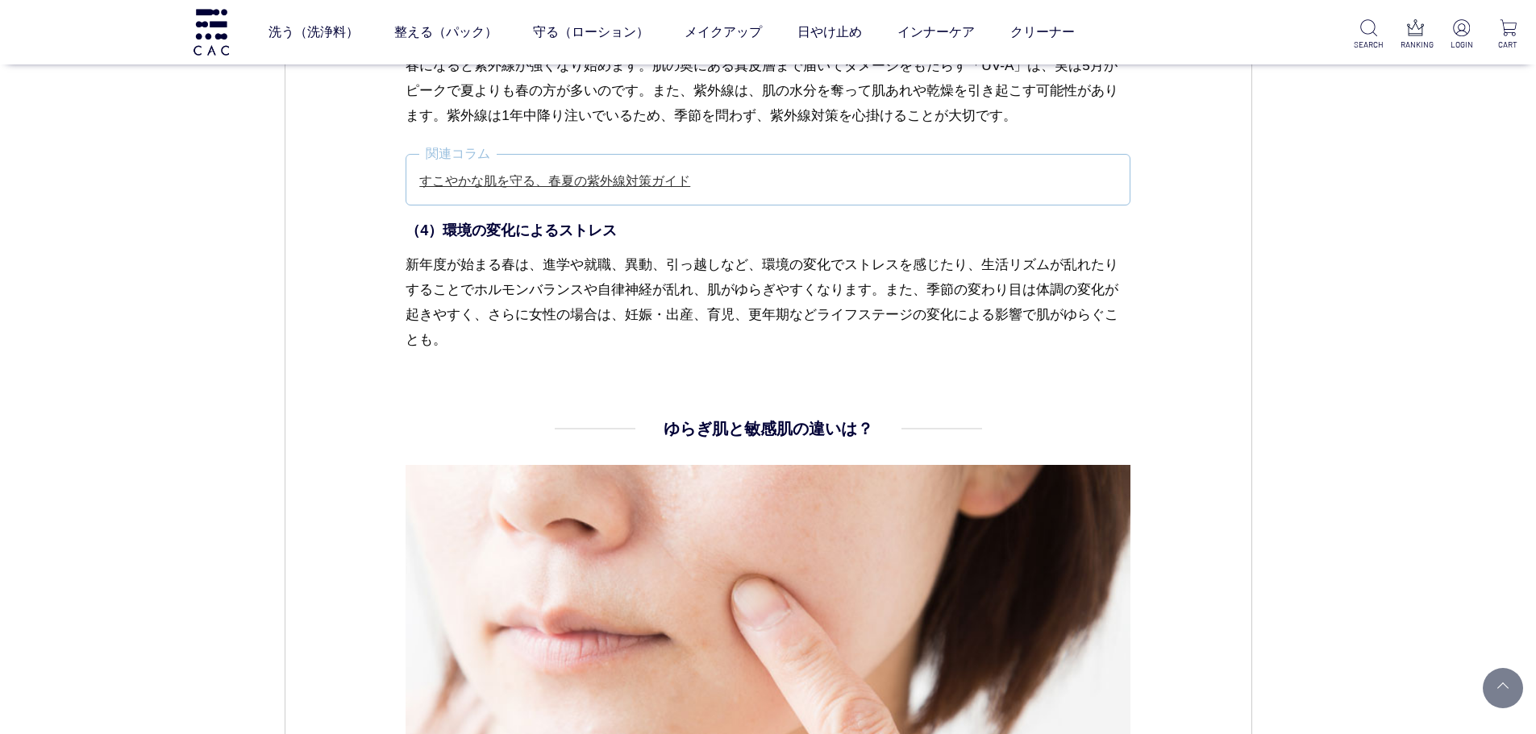
scroll to position [2660, 0]
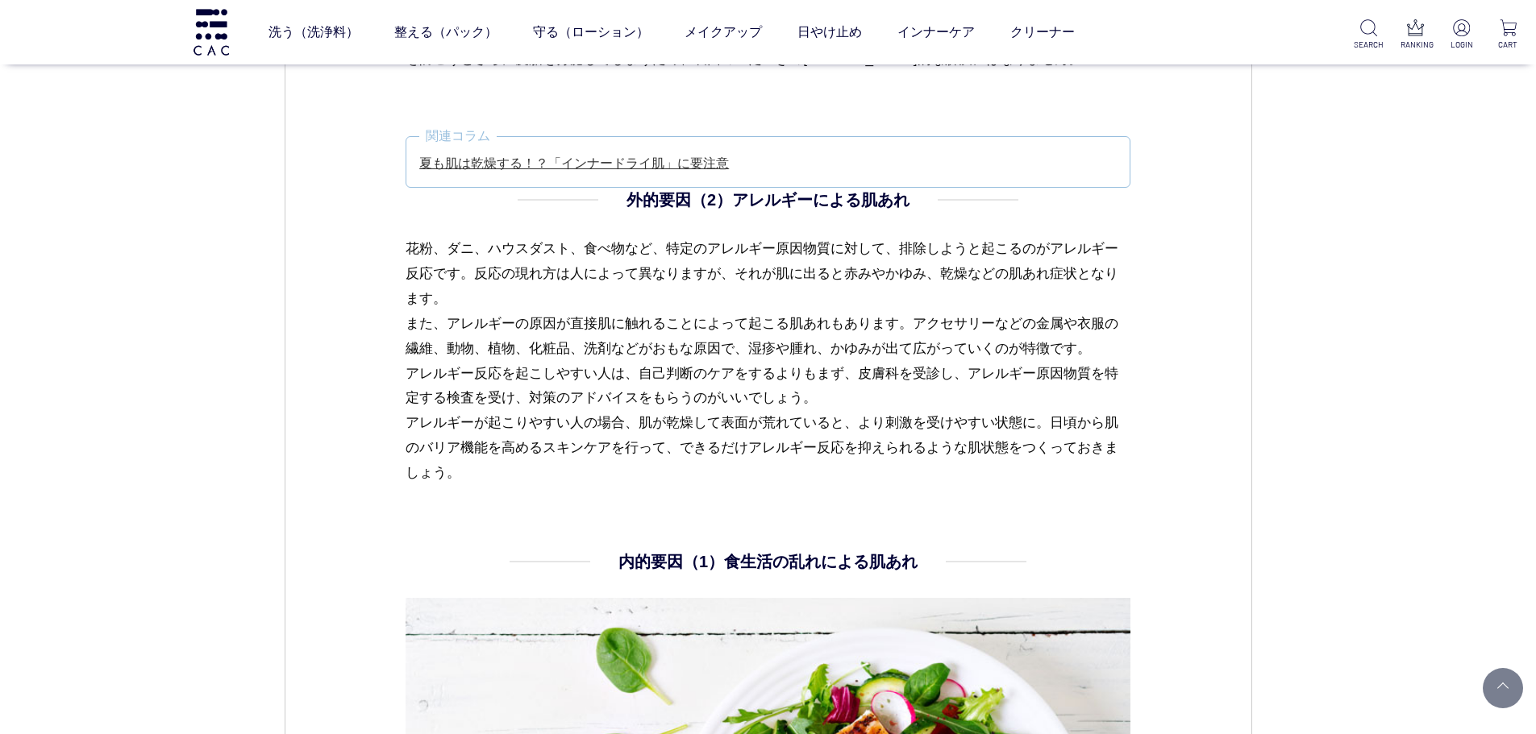
scroll to position [2015, 0]
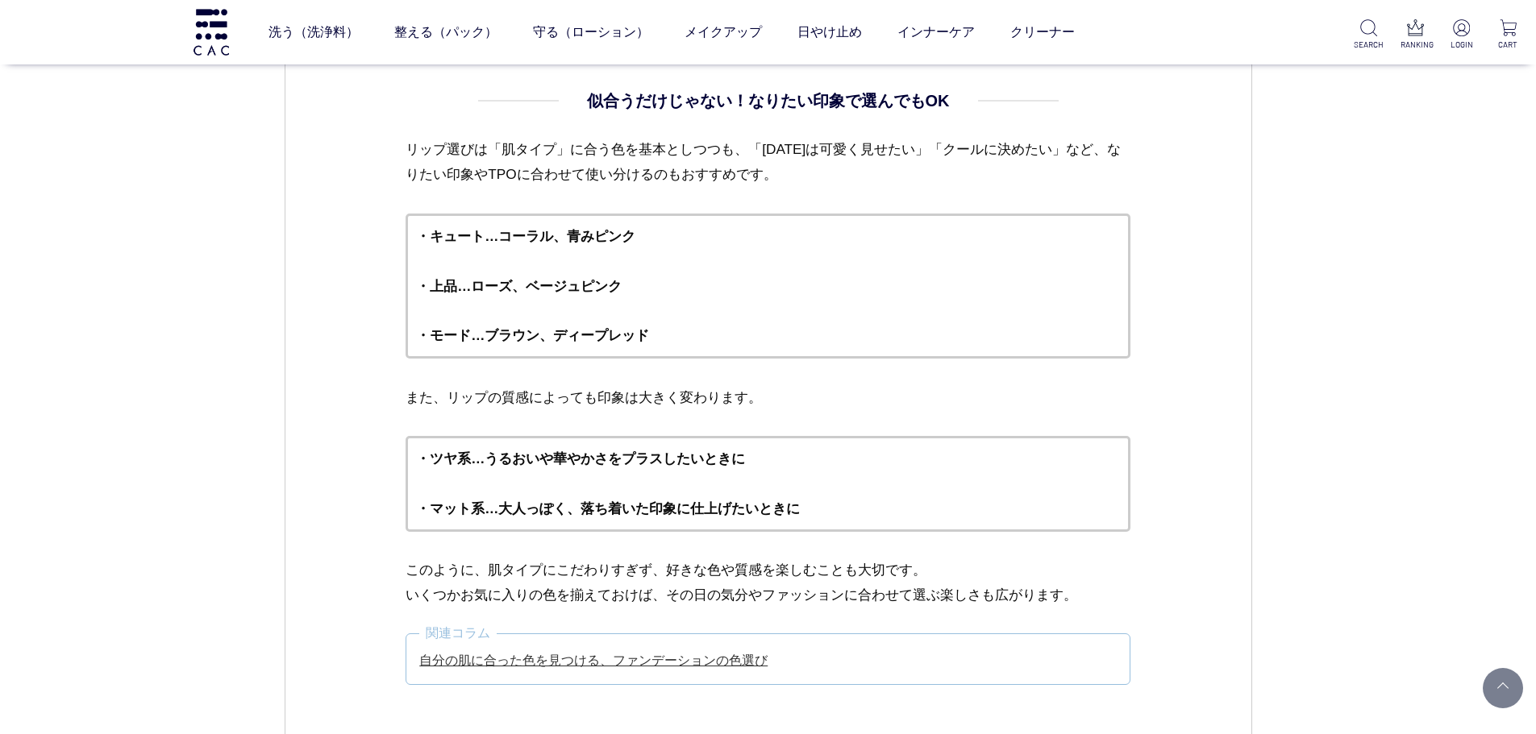
scroll to position [7336, 0]
